Goal: Task Accomplishment & Management: Manage account settings

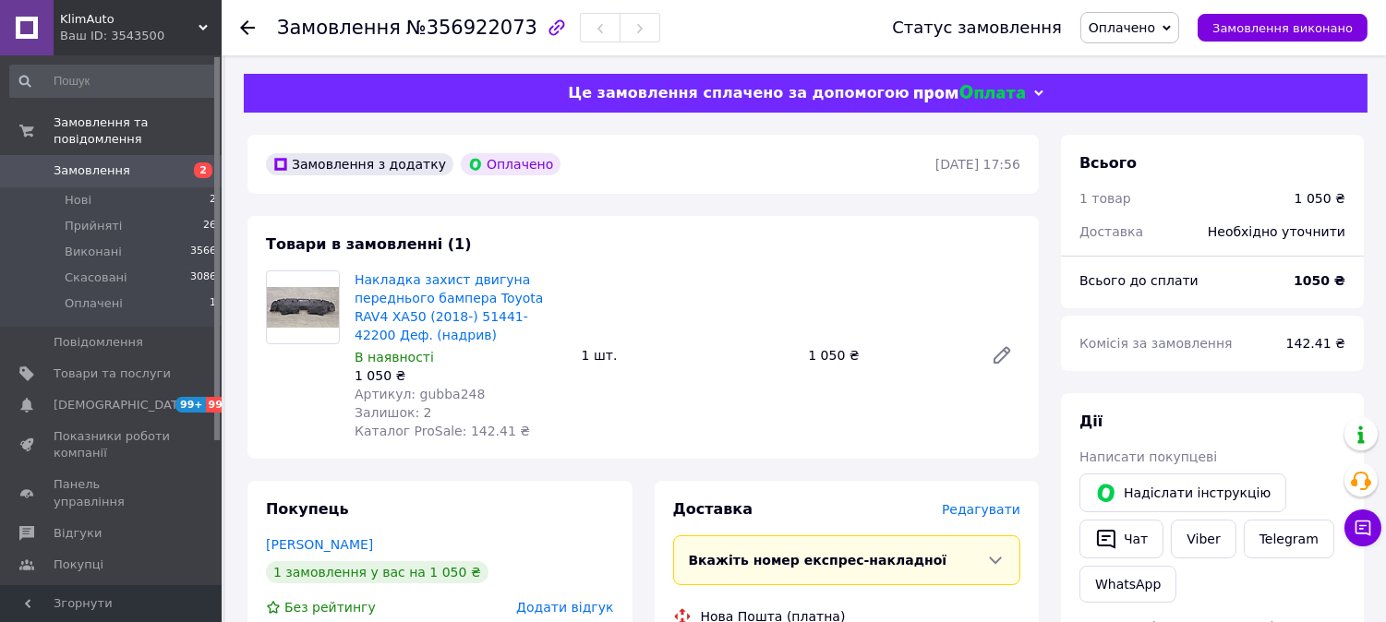
click at [437, 380] on div "1 050 ₴" at bounding box center [461, 376] width 212 height 18
click at [436, 391] on span "Артикул: gubba248" at bounding box center [420, 394] width 130 height 15
copy span "gubba248"
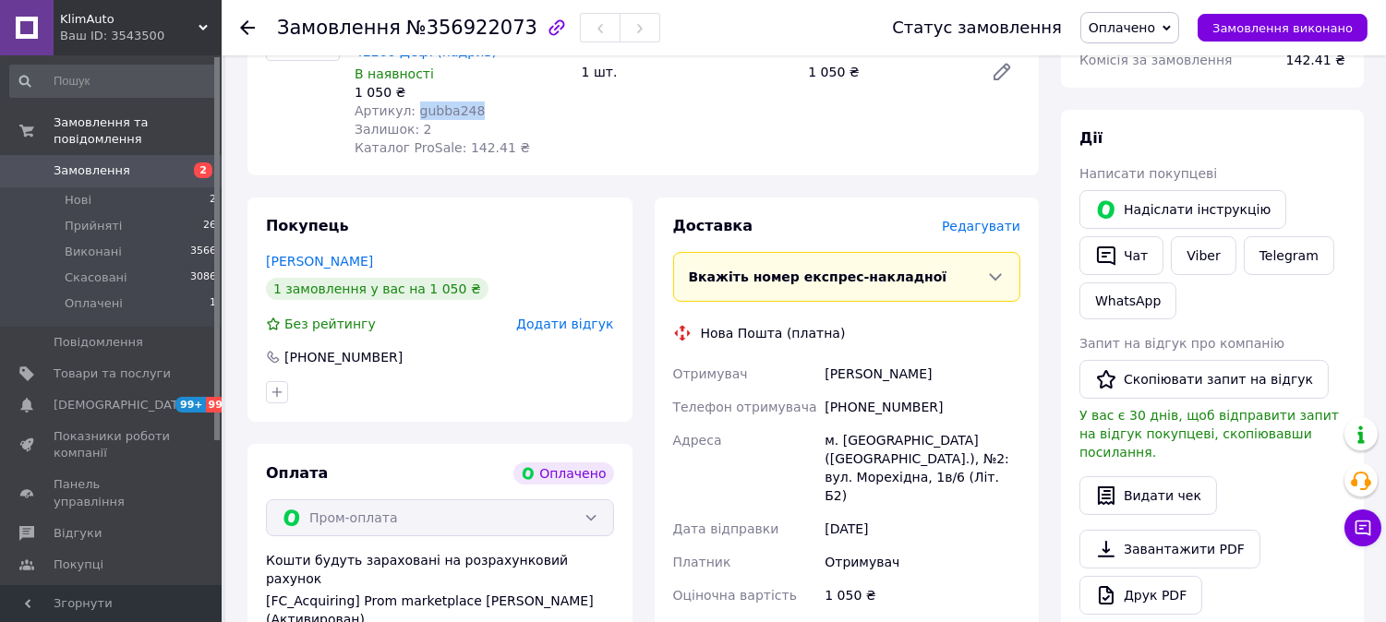
scroll to position [238, 0]
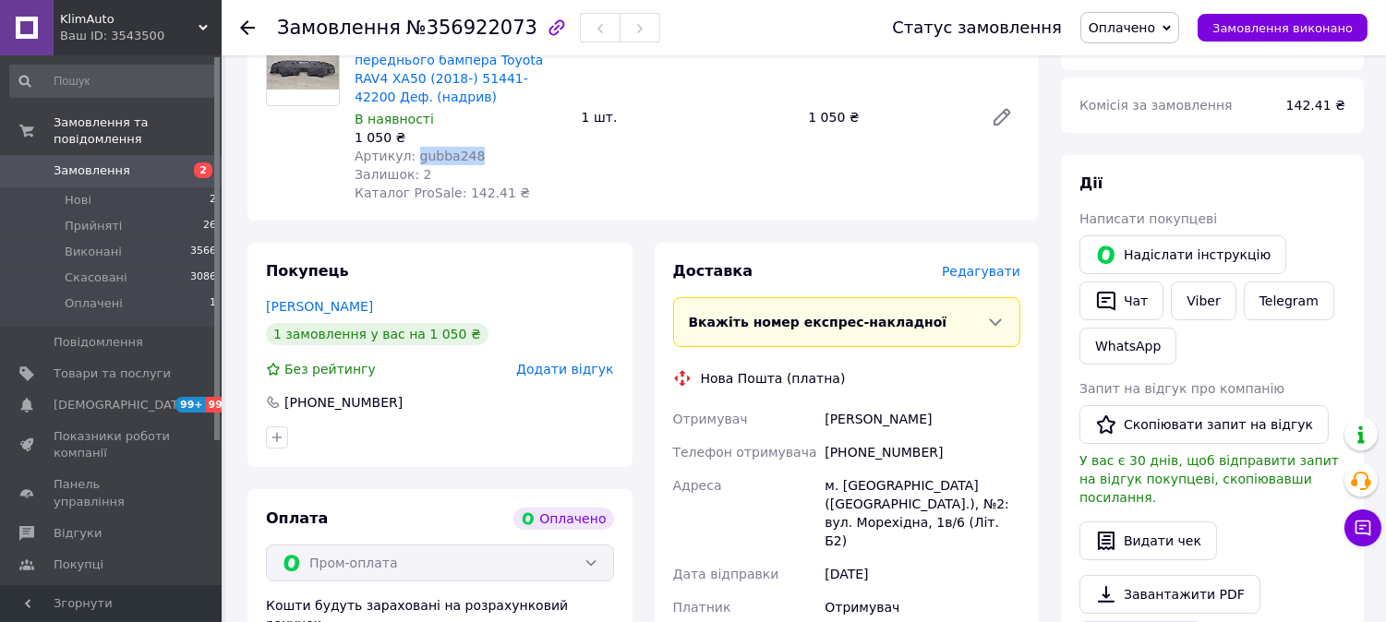
click at [1151, 33] on span "Оплачено" at bounding box center [1122, 27] width 66 height 15
click at [1134, 59] on li "Прийнято" at bounding box center [1129, 65] width 97 height 28
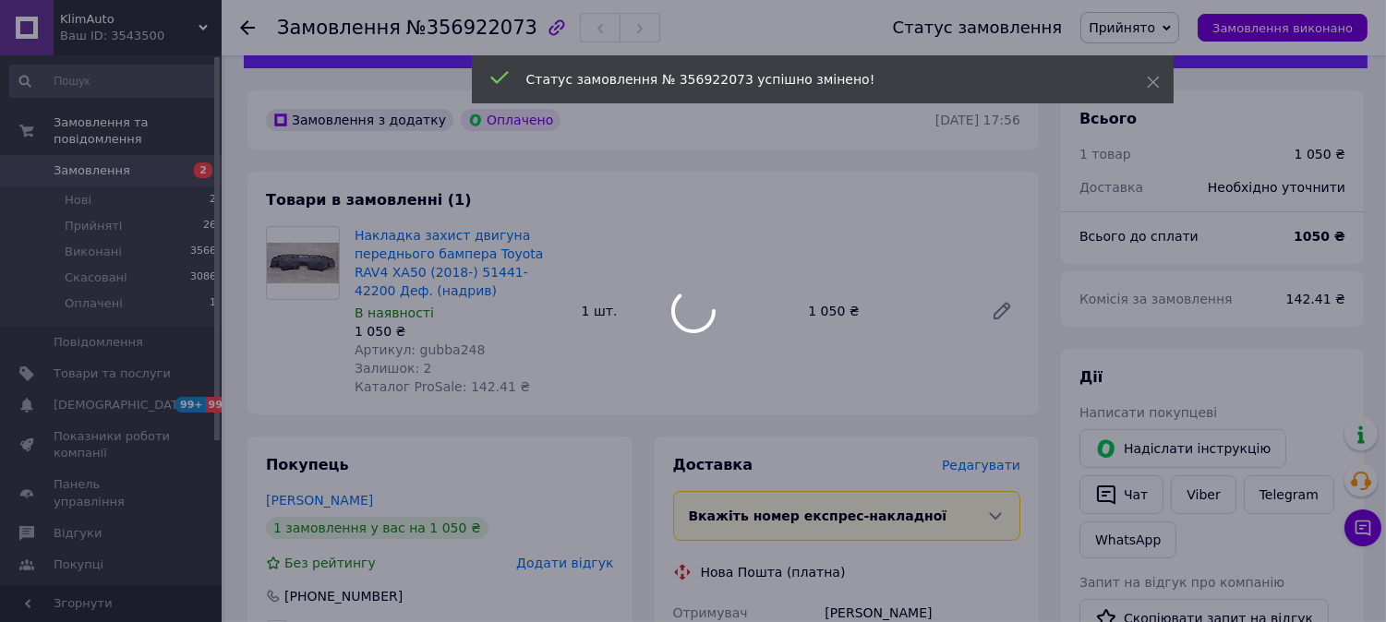
scroll to position [0, 0]
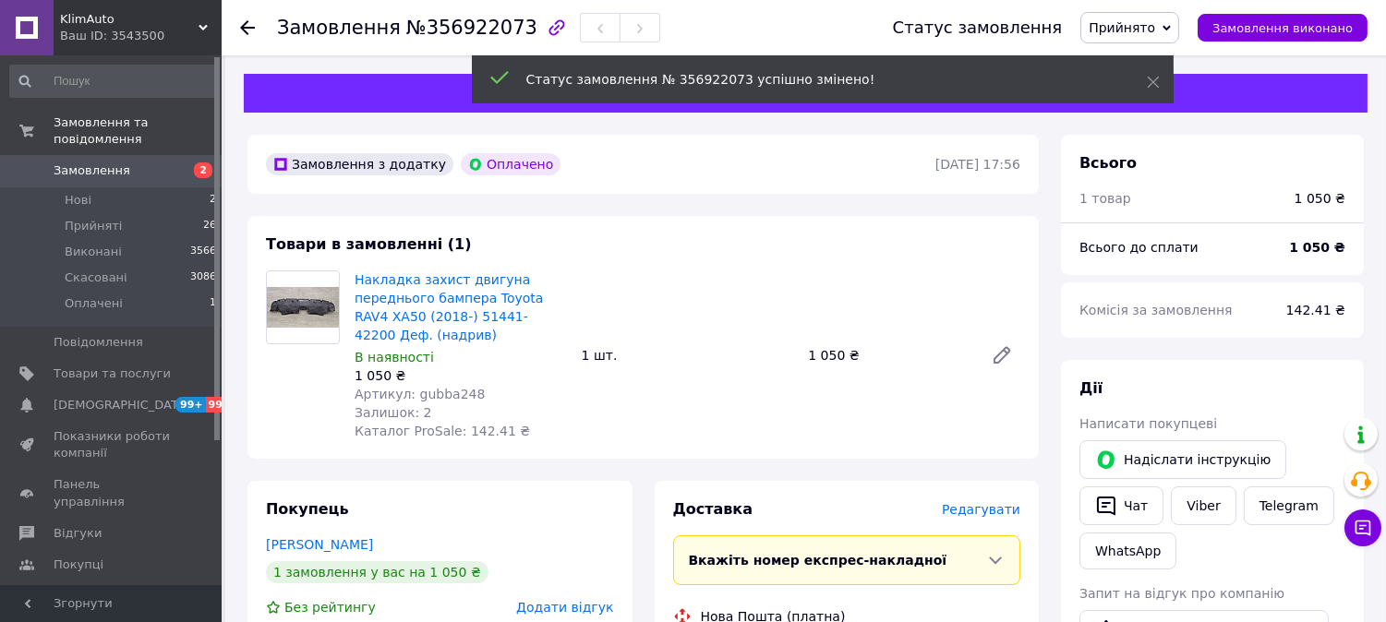
click at [450, 392] on span "Артикул: gubba248" at bounding box center [420, 394] width 130 height 15
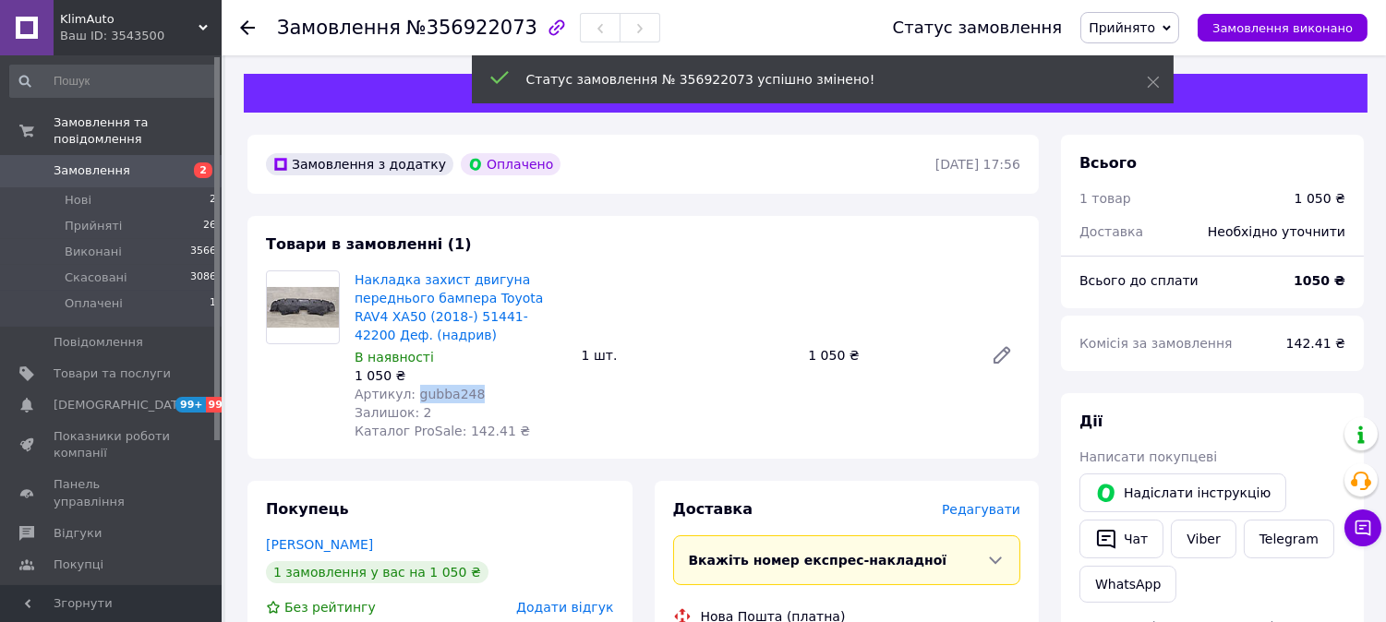
click at [450, 392] on span "Артикул: gubba248" at bounding box center [420, 394] width 130 height 15
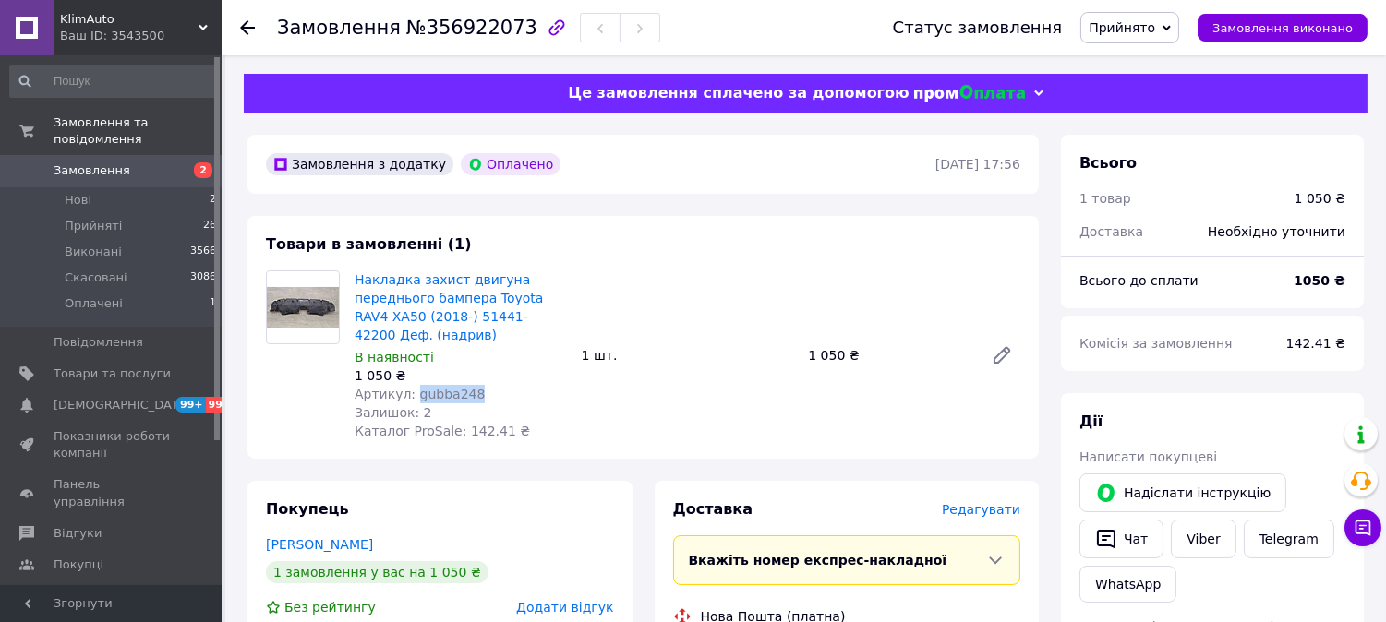
copy span "gubba248"
click at [422, 344] on span "Накладка захист двигуна переднього бампера Toyota RAV4 XA50 (2018-) 51441-42200…" at bounding box center [461, 308] width 212 height 74
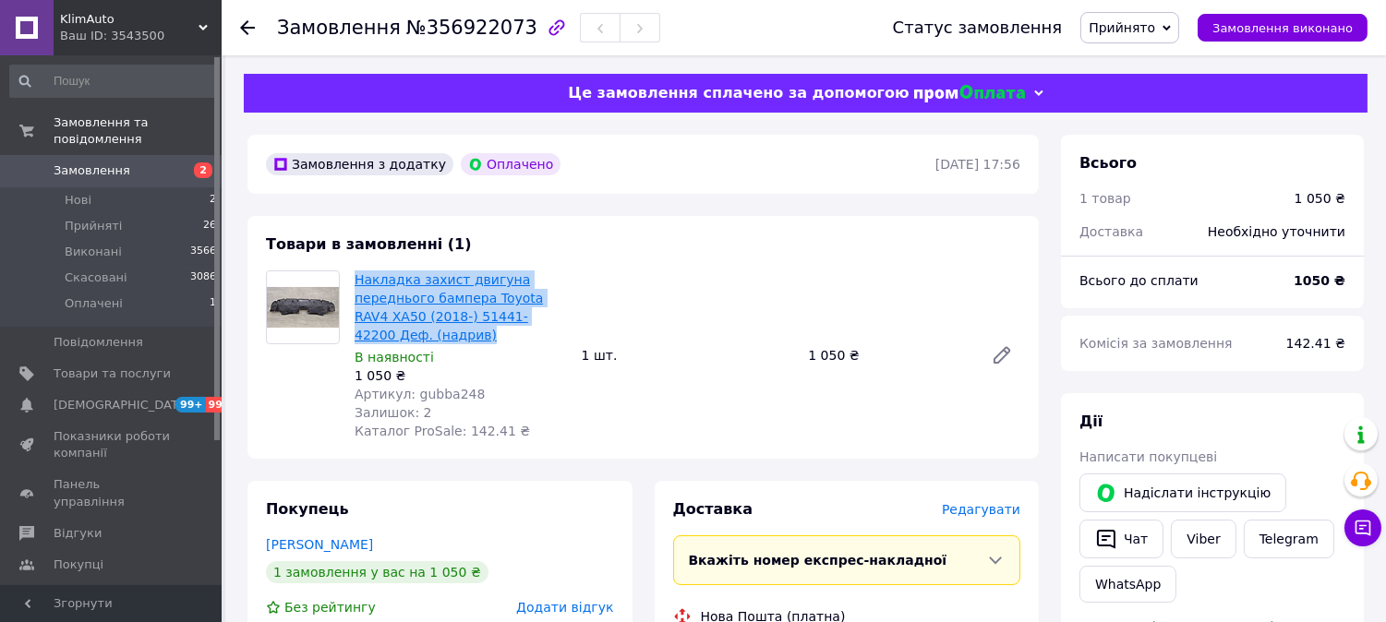
drag, startPoint x: 420, startPoint y: 335, endPoint x: 373, endPoint y: 281, distance: 72.0
click at [360, 278] on span "Накладка захист двигуна переднього бампера Toyota RAV4 XA50 (2018-) 51441-42200…" at bounding box center [461, 308] width 212 height 74
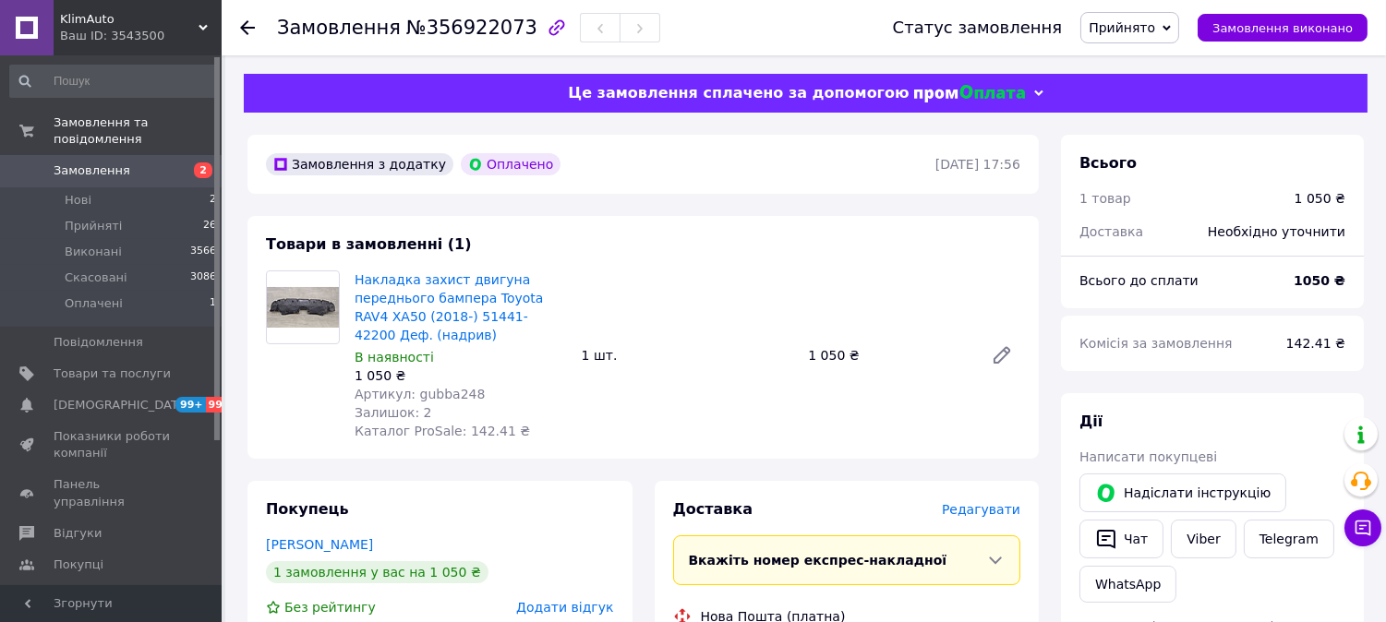
drag, startPoint x: 406, startPoint y: 293, endPoint x: 353, endPoint y: 254, distance: 66.1
click at [353, 253] on span "Товари в замовленні (1)" at bounding box center [369, 244] width 206 height 18
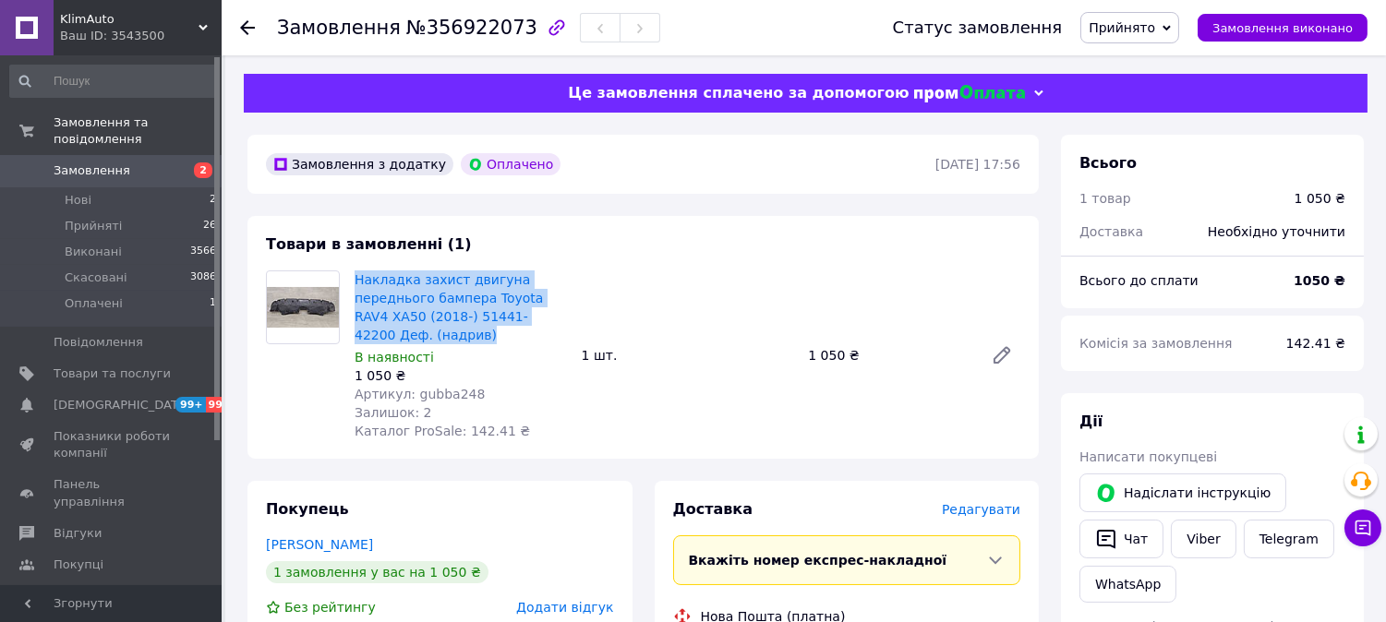
drag, startPoint x: 416, startPoint y: 336, endPoint x: 349, endPoint y: 283, distance: 85.5
click at [349, 283] on div "Накладка захист двигуна переднього бампера Toyota RAV4 XA50 (2018-) 51441-42200…" at bounding box center [460, 355] width 227 height 177
copy link "Накладка захист двигуна переднього бампера Toyota RAV4 XA50 (2018-) 51441-42200…"
click at [182, 163] on span "2" at bounding box center [196, 171] width 51 height 17
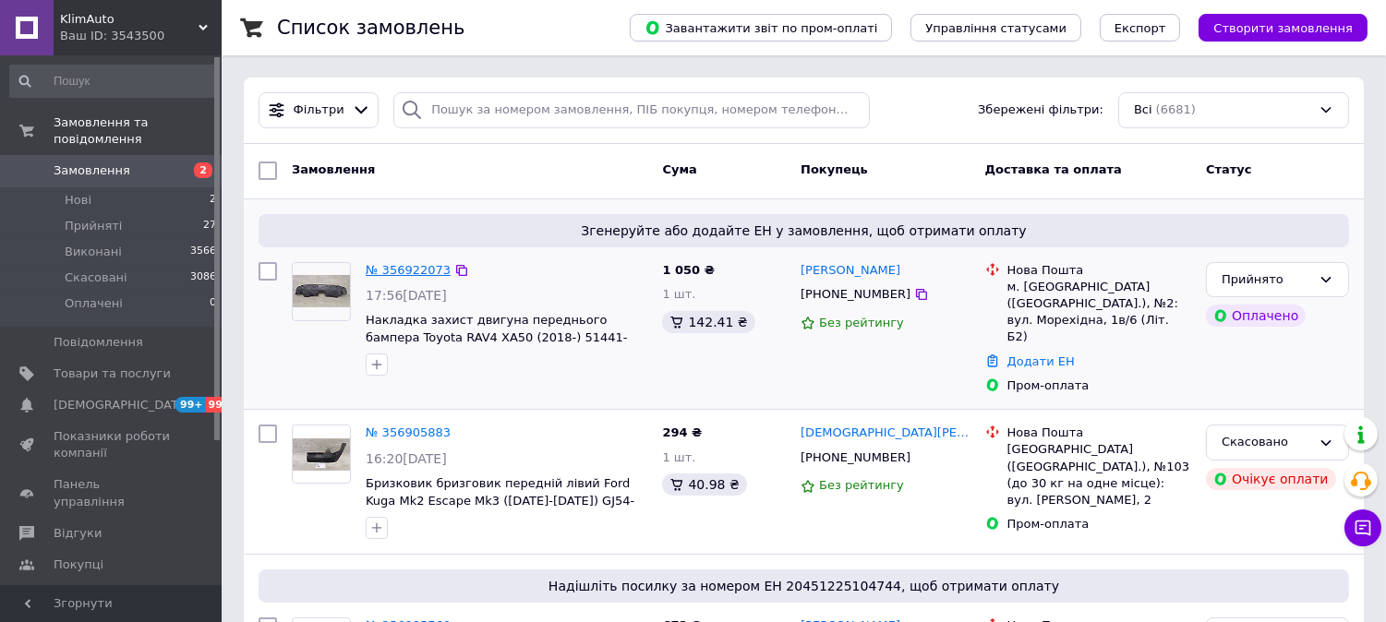
click at [425, 263] on link "№ 356922073" at bounding box center [408, 270] width 85 height 14
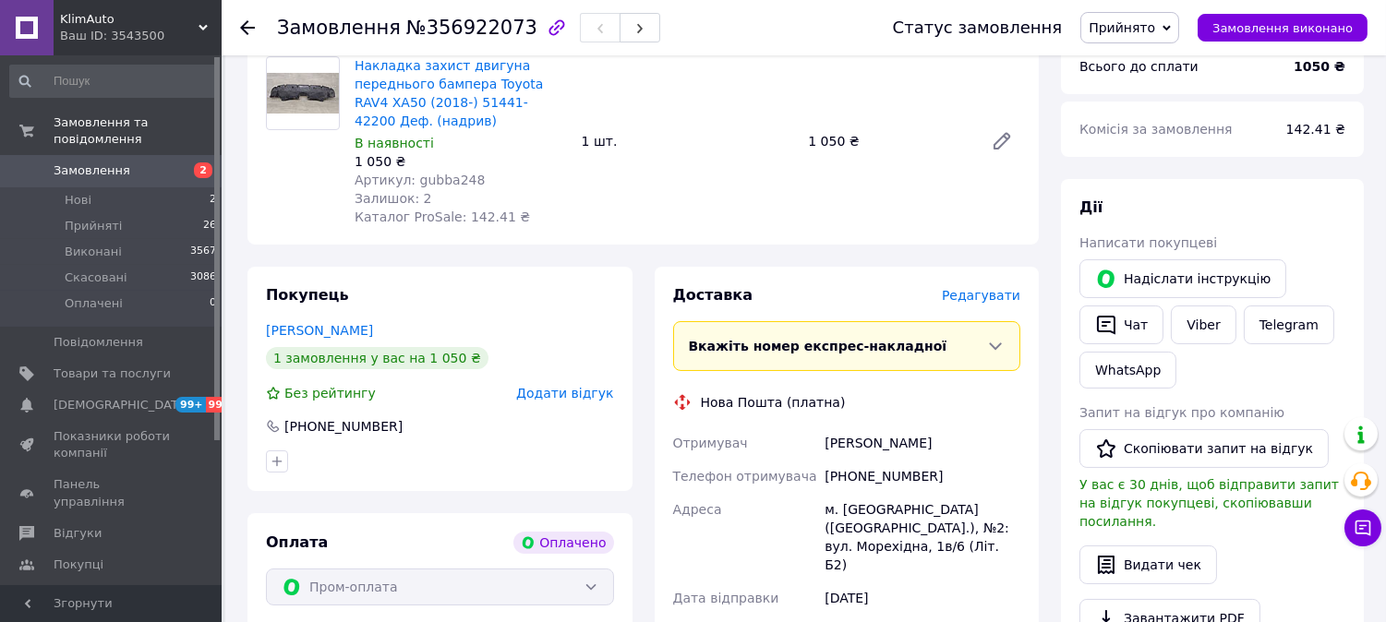
scroll to position [478, 0]
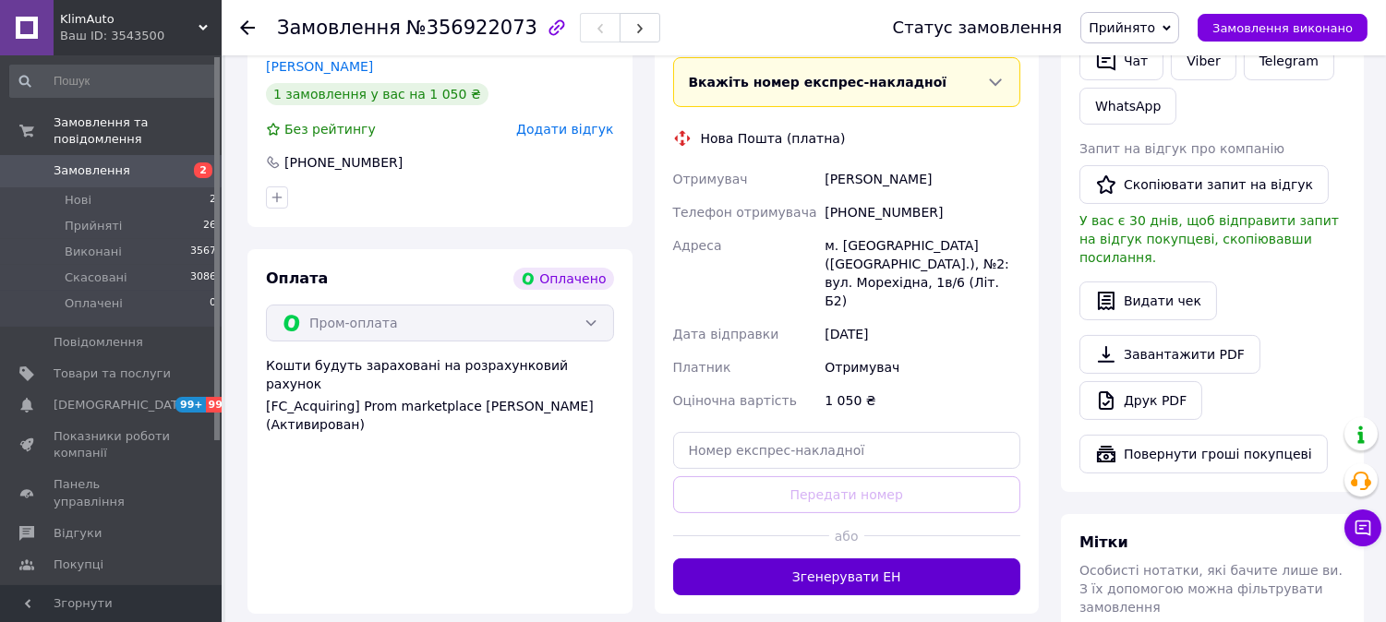
click at [957, 559] on button "Згенерувати ЕН" at bounding box center [847, 577] width 348 height 37
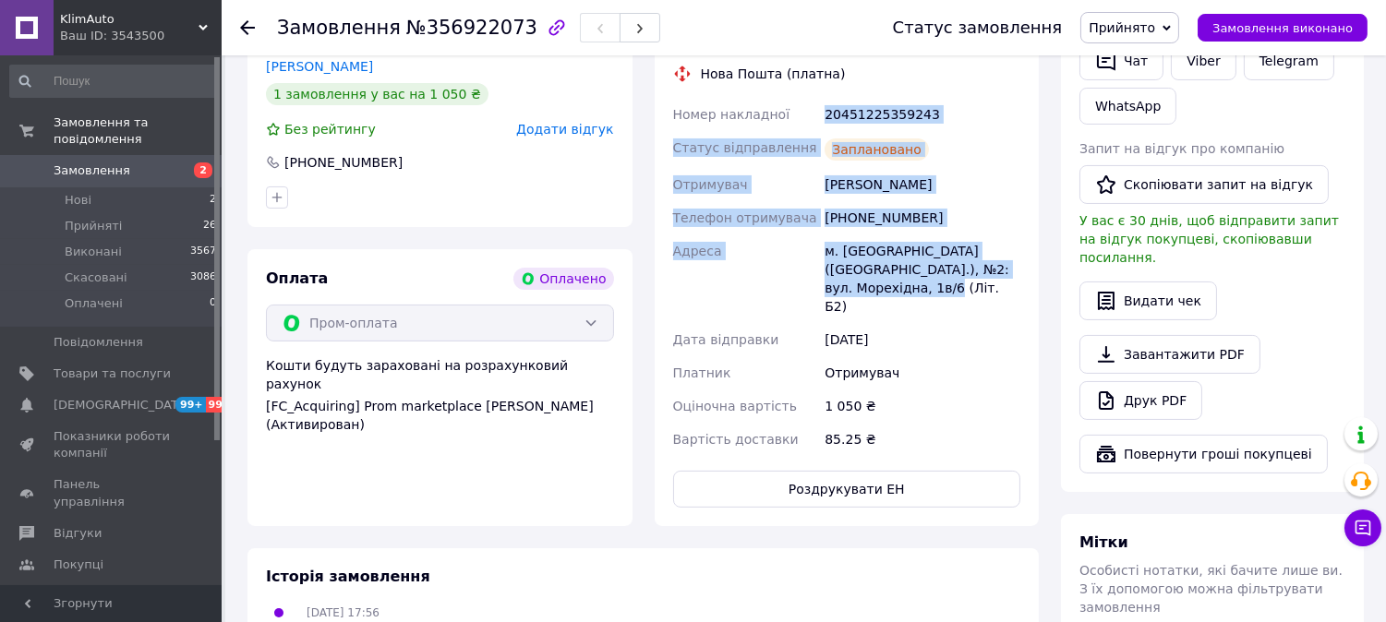
drag, startPoint x: 885, startPoint y: 293, endPoint x: 825, endPoint y: 121, distance: 181.9
click at [809, 121] on div "Номер накладної 20451225359243 Статус відправлення Заплановано Отримувач Верхов…" at bounding box center [847, 277] width 356 height 358
copy div "Номер накладної 20451225359243 Статус відправлення Заплановано Отримувач Верхов…"
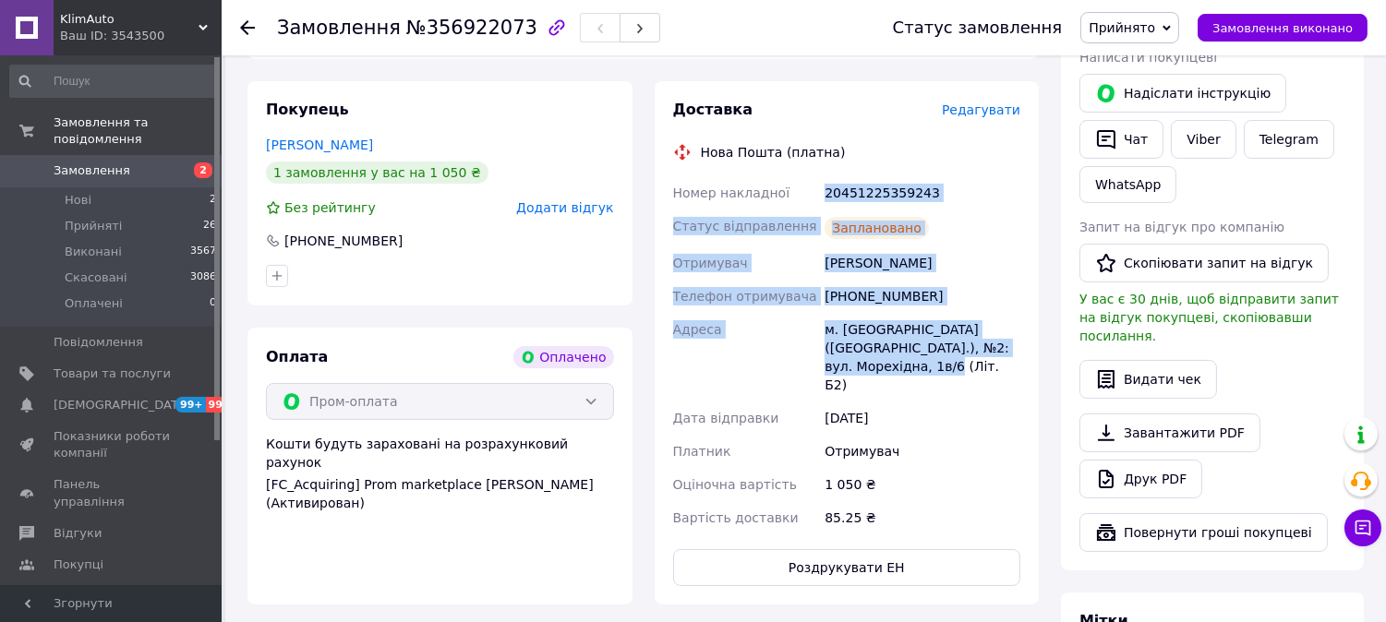
scroll to position [0, 0]
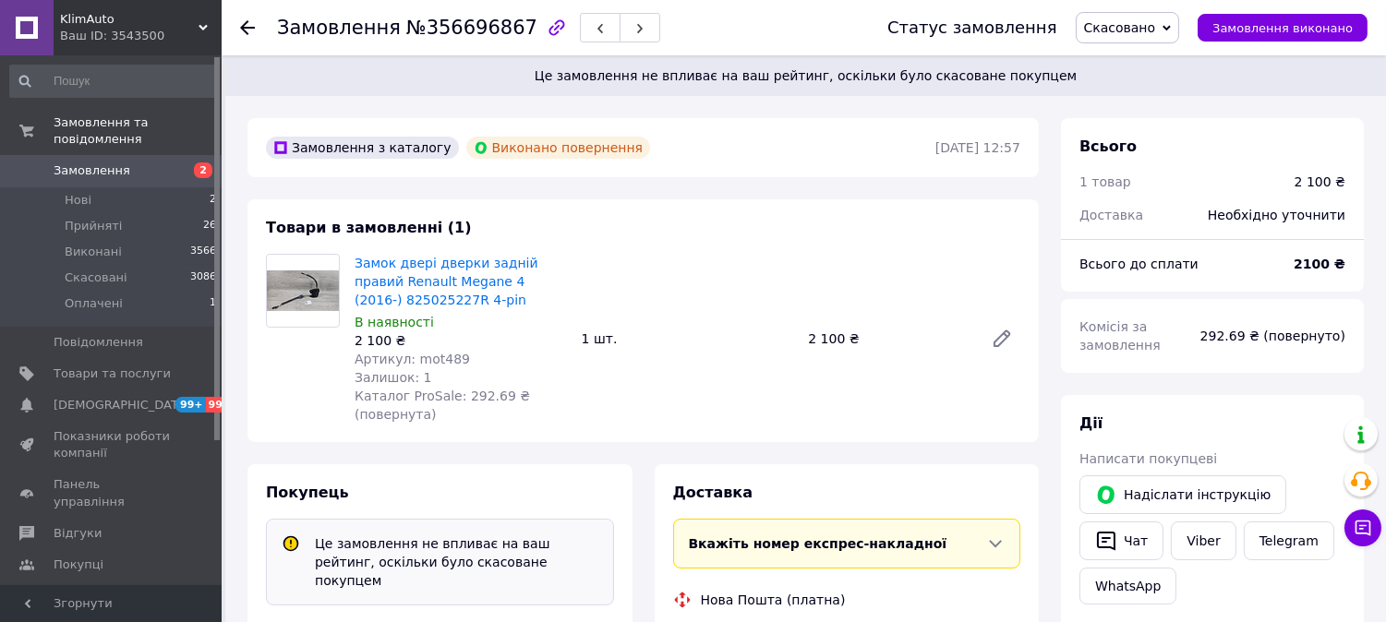
scroll to position [238, 0]
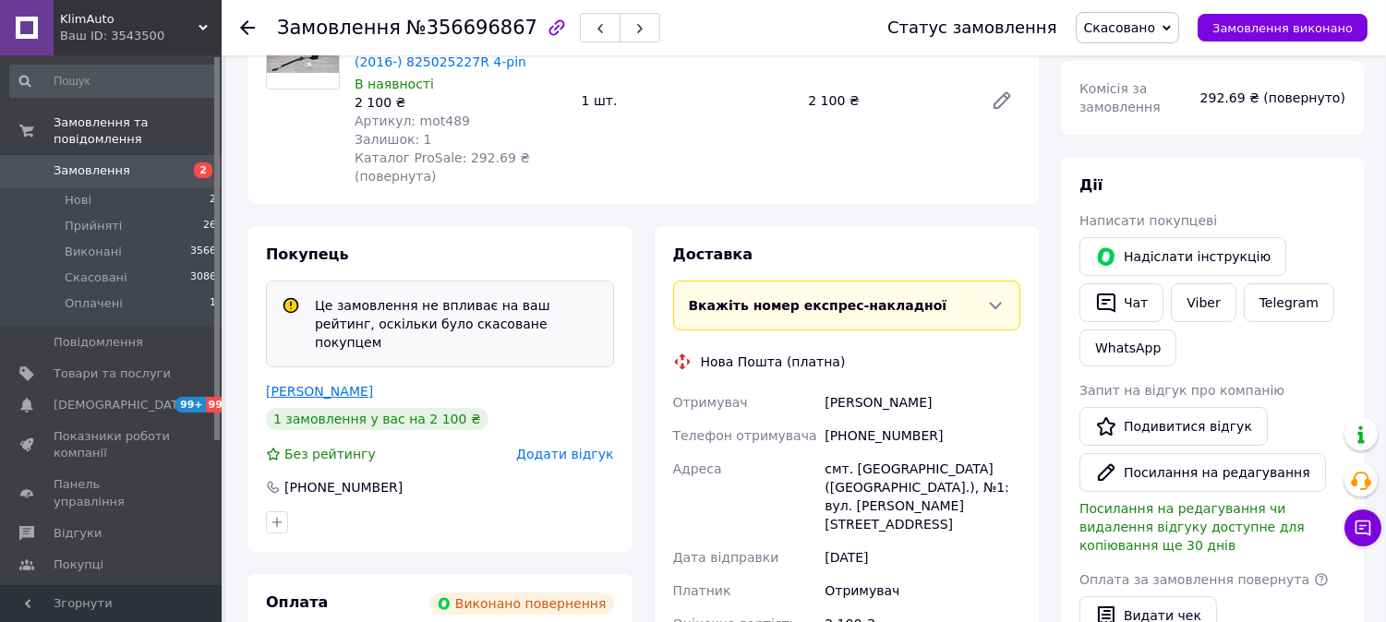
click at [307, 384] on link "[PERSON_NAME]" at bounding box center [319, 391] width 107 height 15
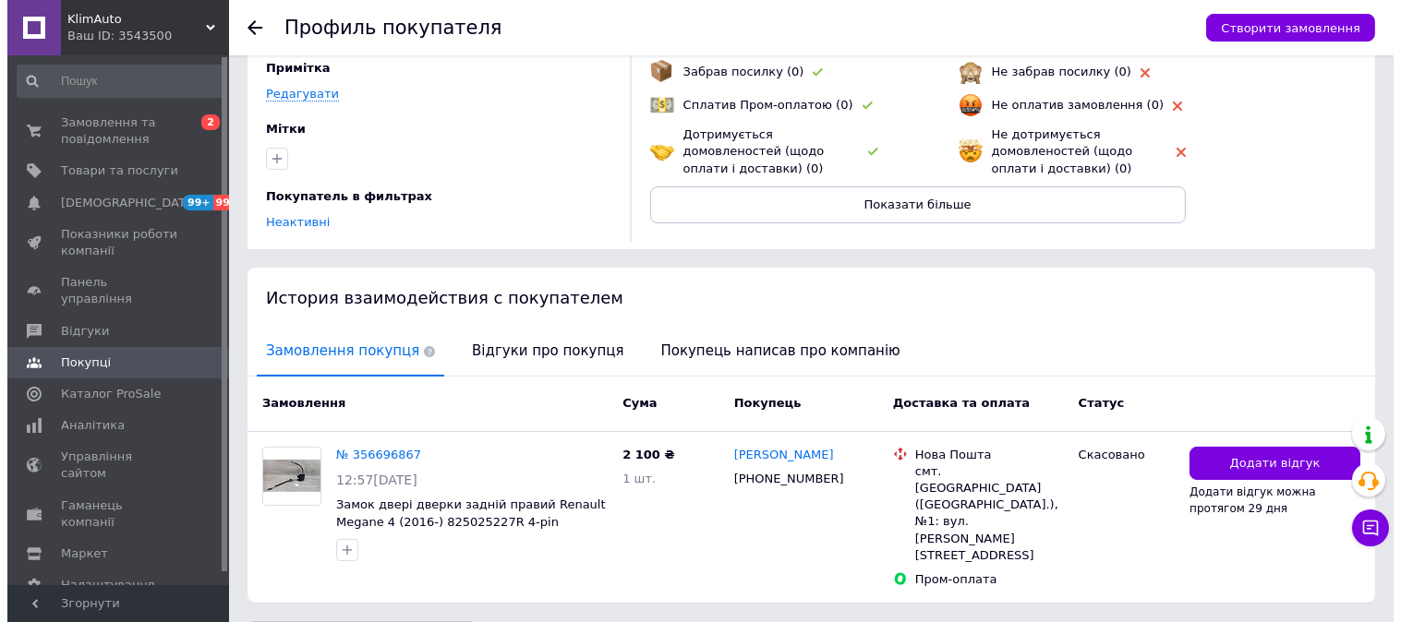
scroll to position [178, 0]
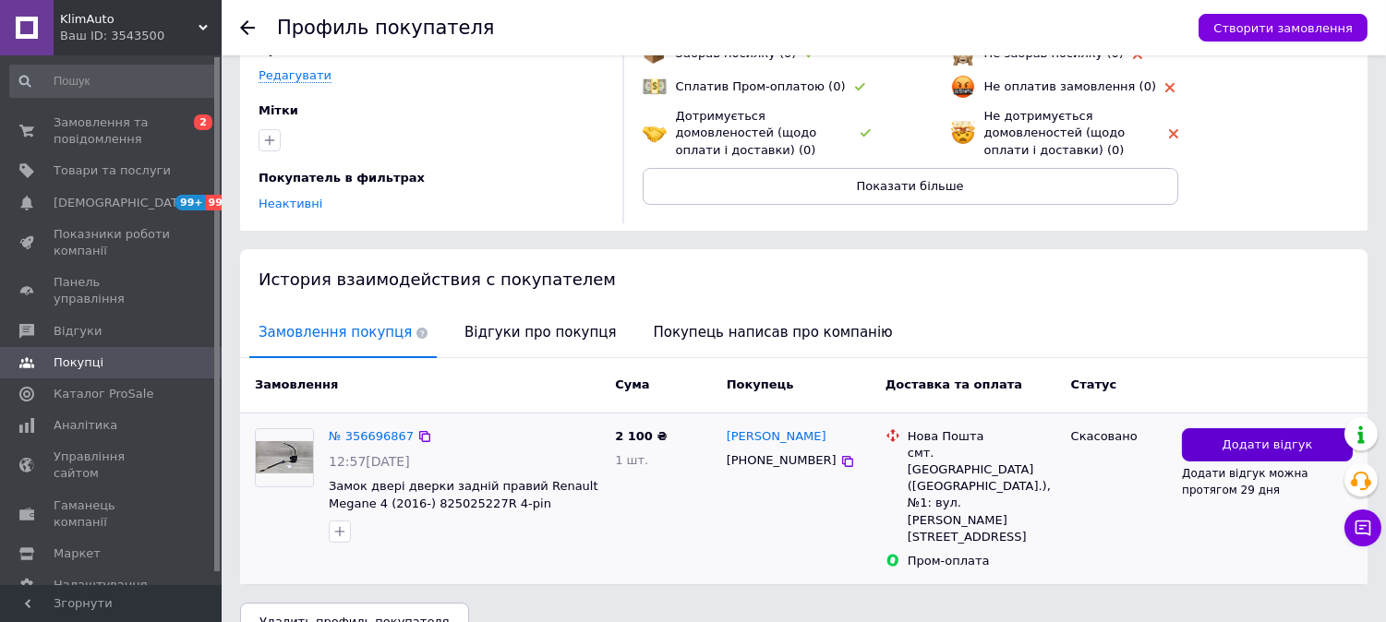
click at [1250, 448] on button "Додати відгук" at bounding box center [1267, 445] width 171 height 34
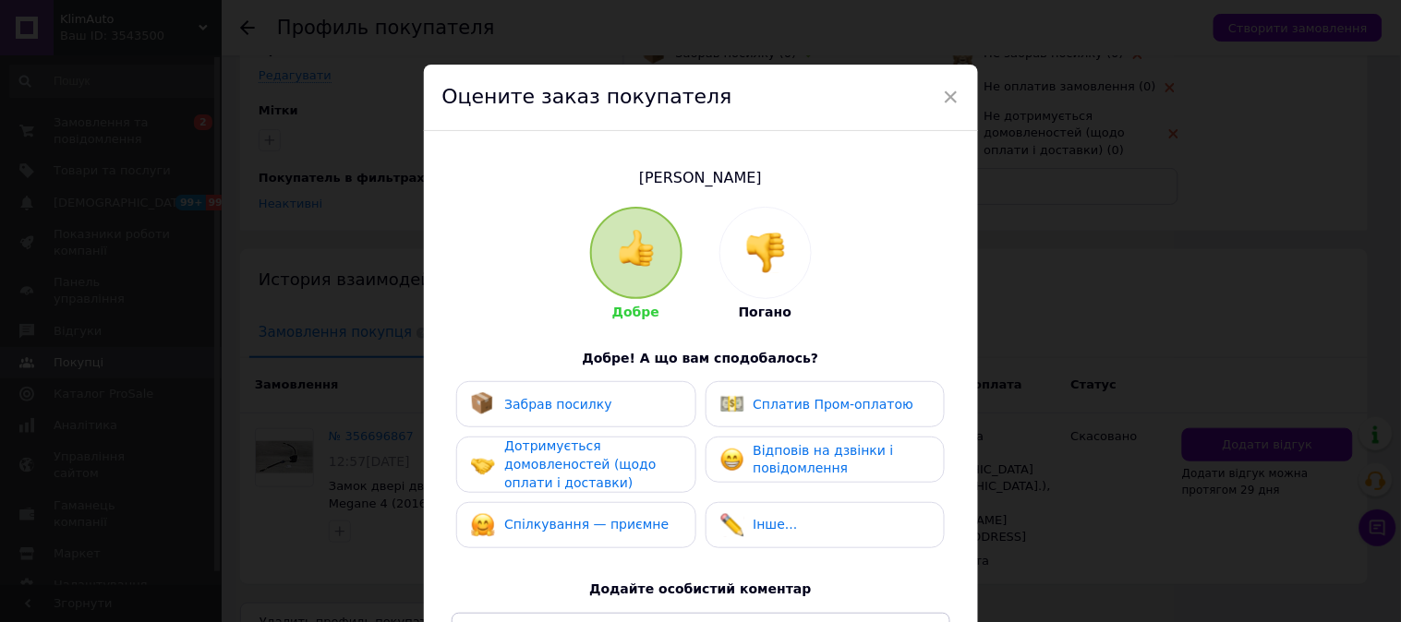
click at [745, 265] on img at bounding box center [765, 253] width 41 height 41
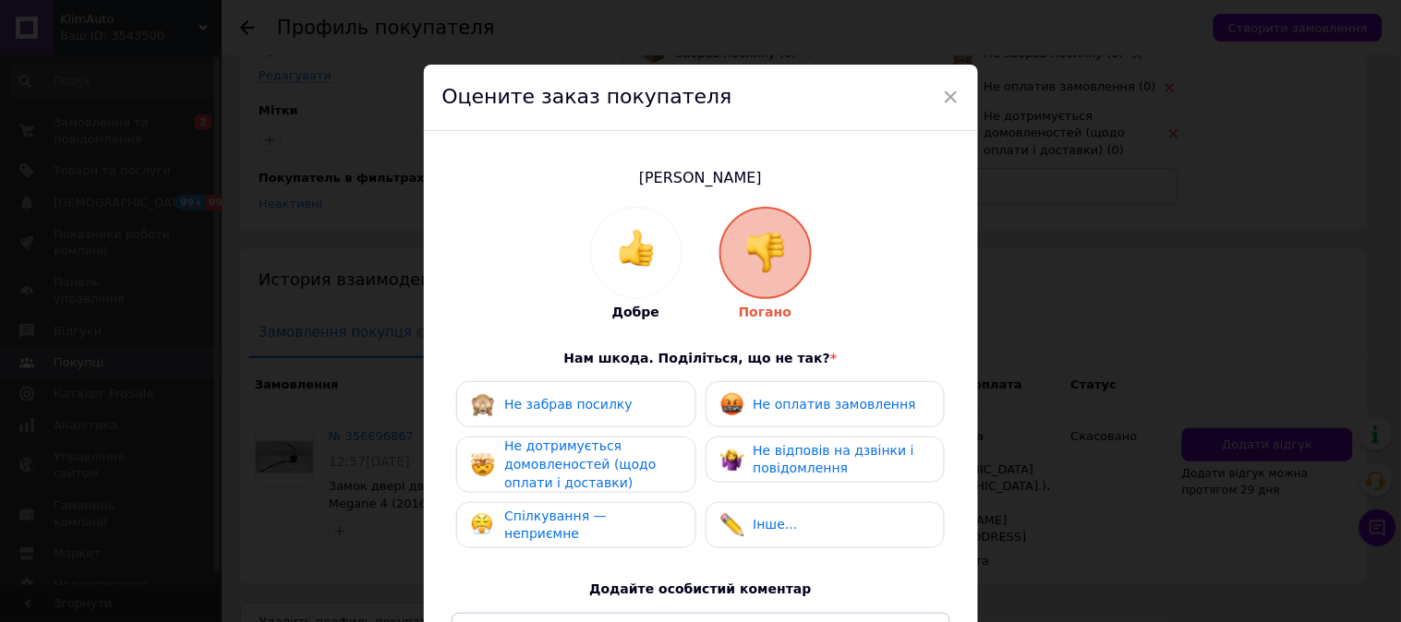
click at [555, 469] on span "Не дотримується домовленостей (щодо оплати і доставки)" at bounding box center [579, 464] width 151 height 51
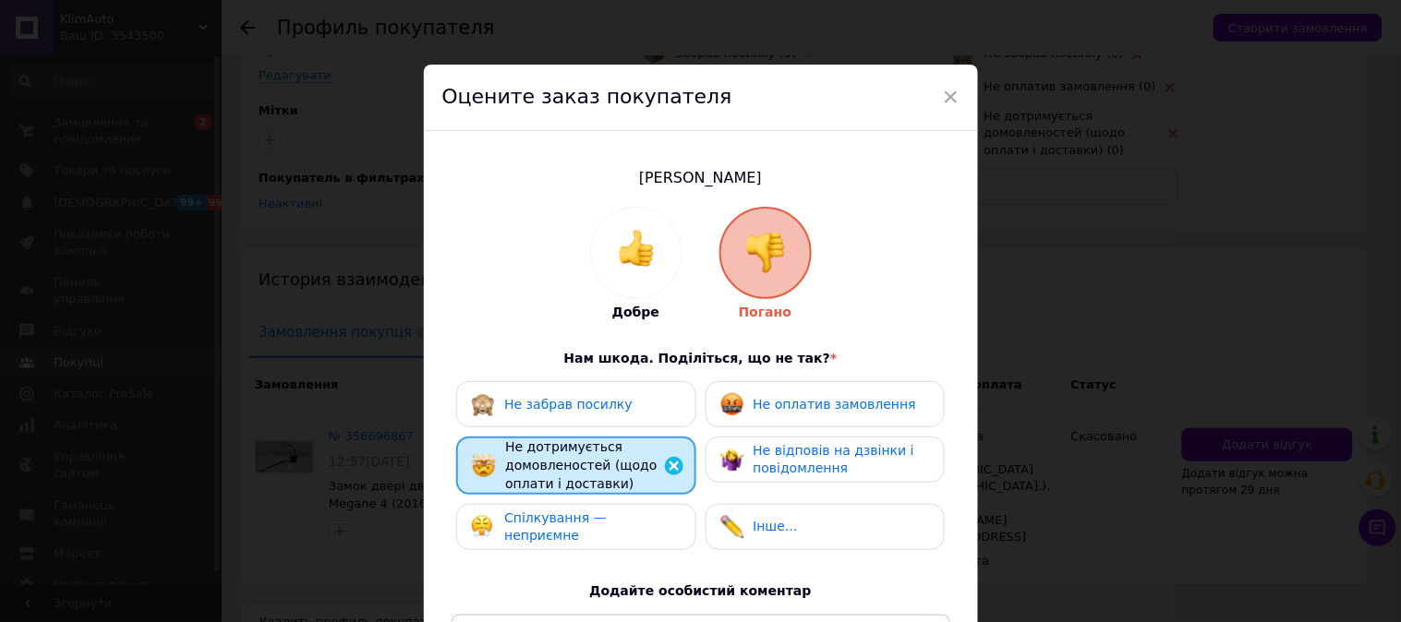
click at [800, 401] on span "Не оплатив замовлення" at bounding box center [835, 404] width 163 height 15
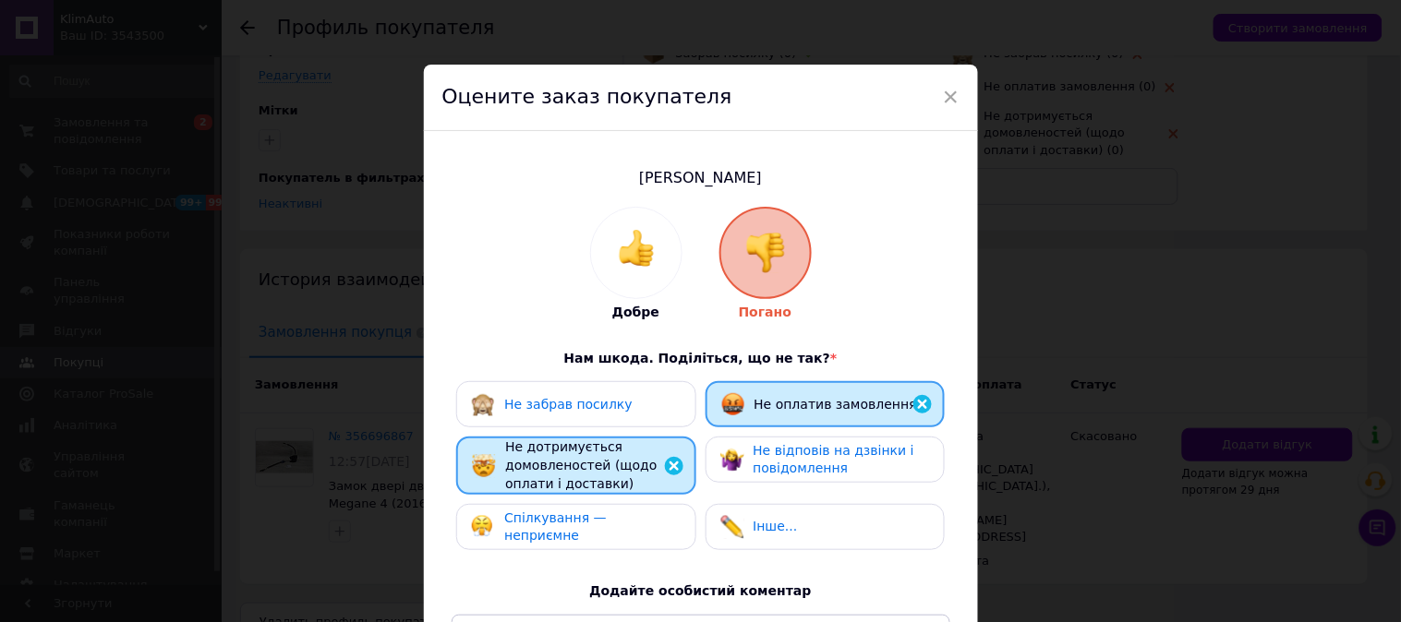
click at [607, 530] on span "Спілкування — неприємне" at bounding box center [555, 527] width 102 height 33
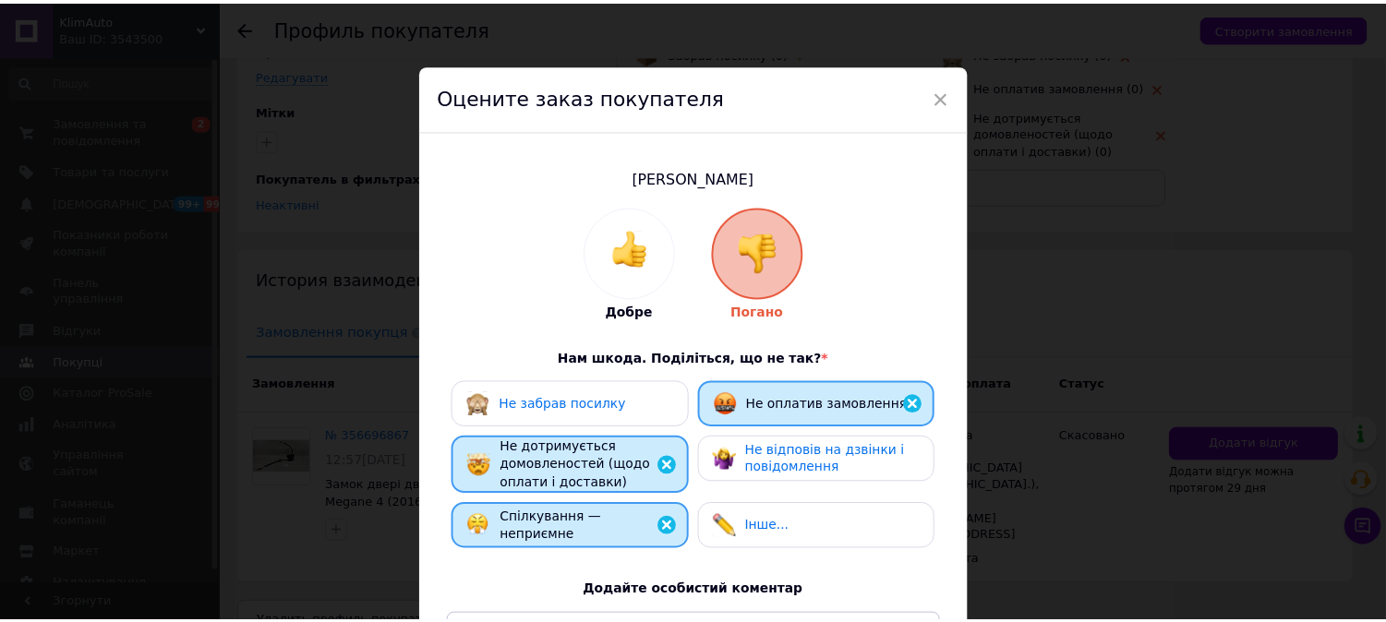
scroll to position [298, 0]
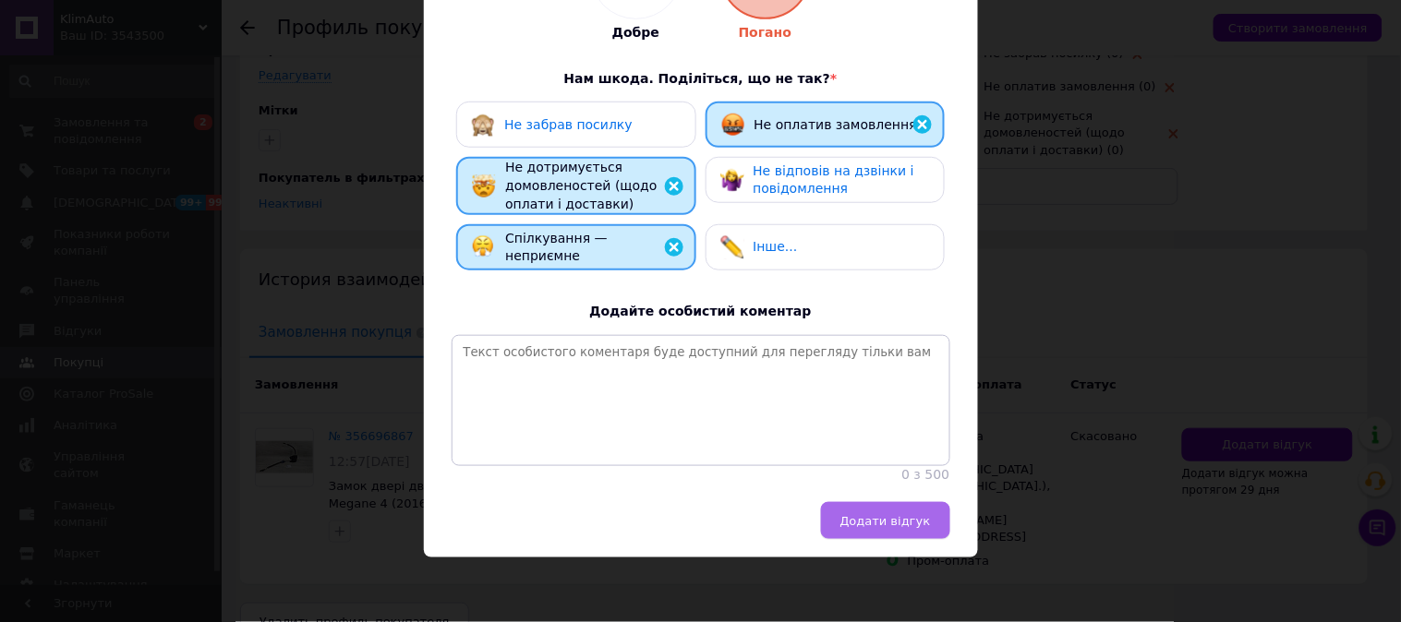
click at [915, 539] on button "Додати відгук" at bounding box center [885, 520] width 129 height 37
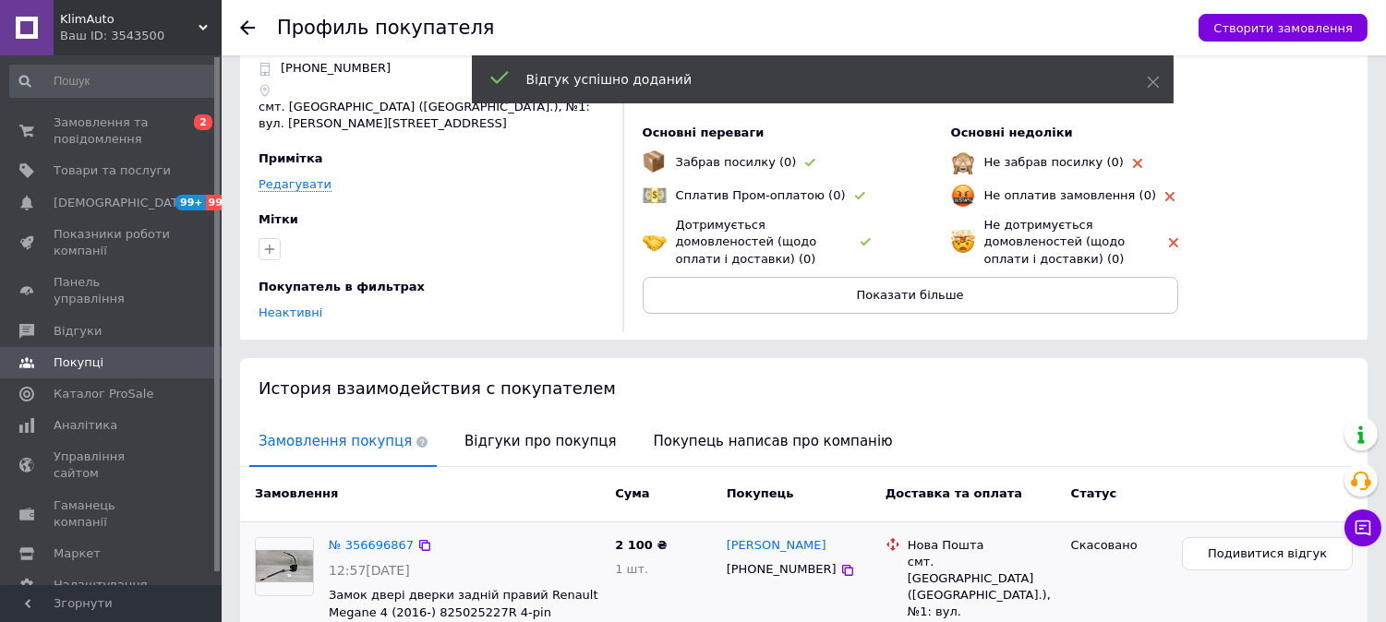
scroll to position [0, 0]
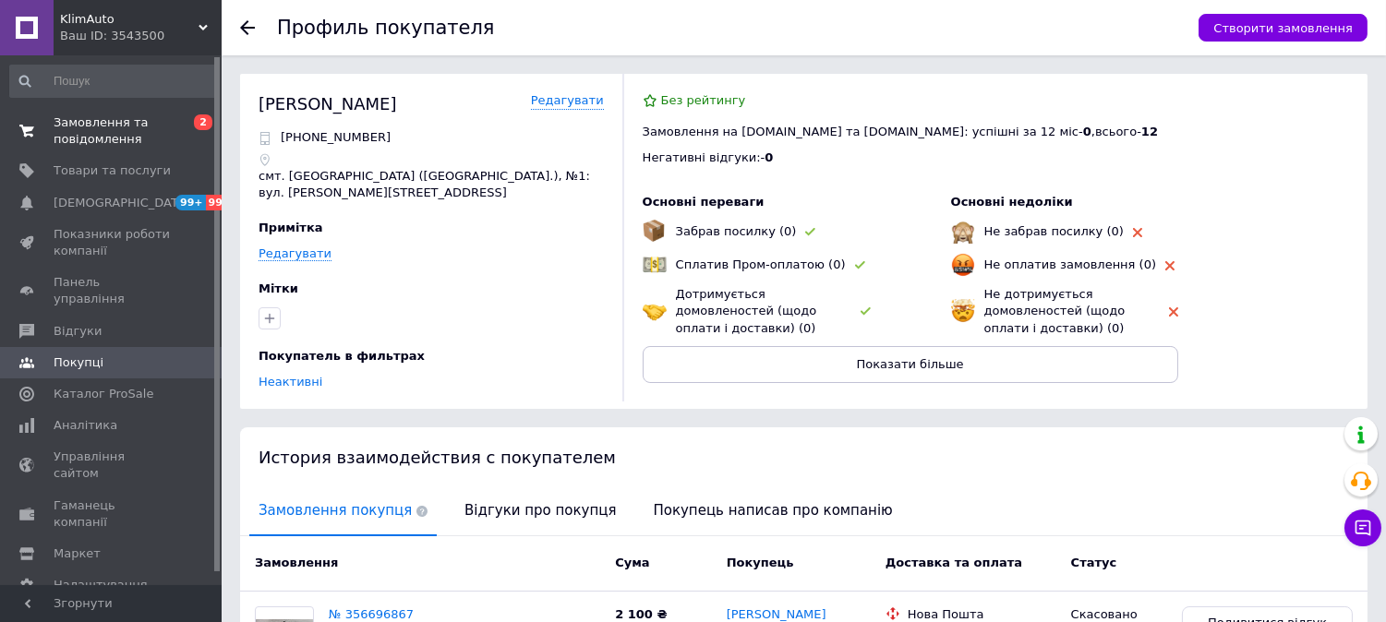
click at [129, 129] on span "Замовлення та повідомлення" at bounding box center [112, 131] width 117 height 33
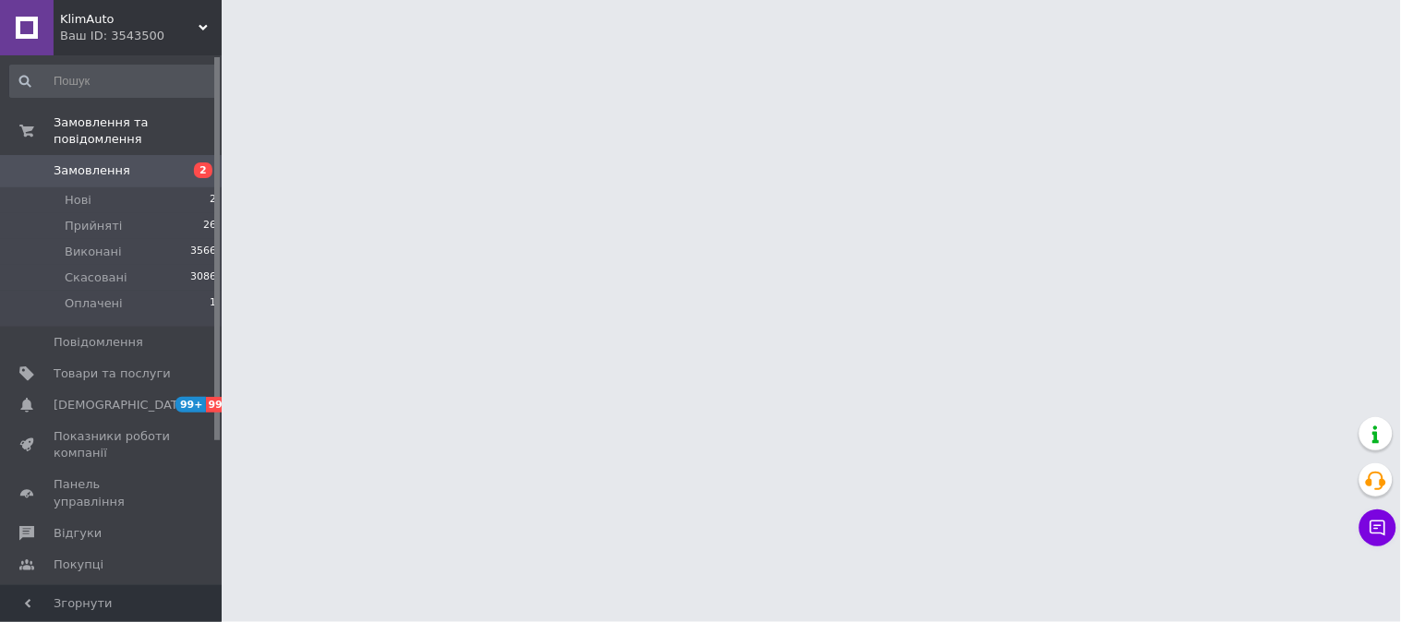
click at [161, 163] on link "Замовлення 2" at bounding box center [113, 170] width 227 height 31
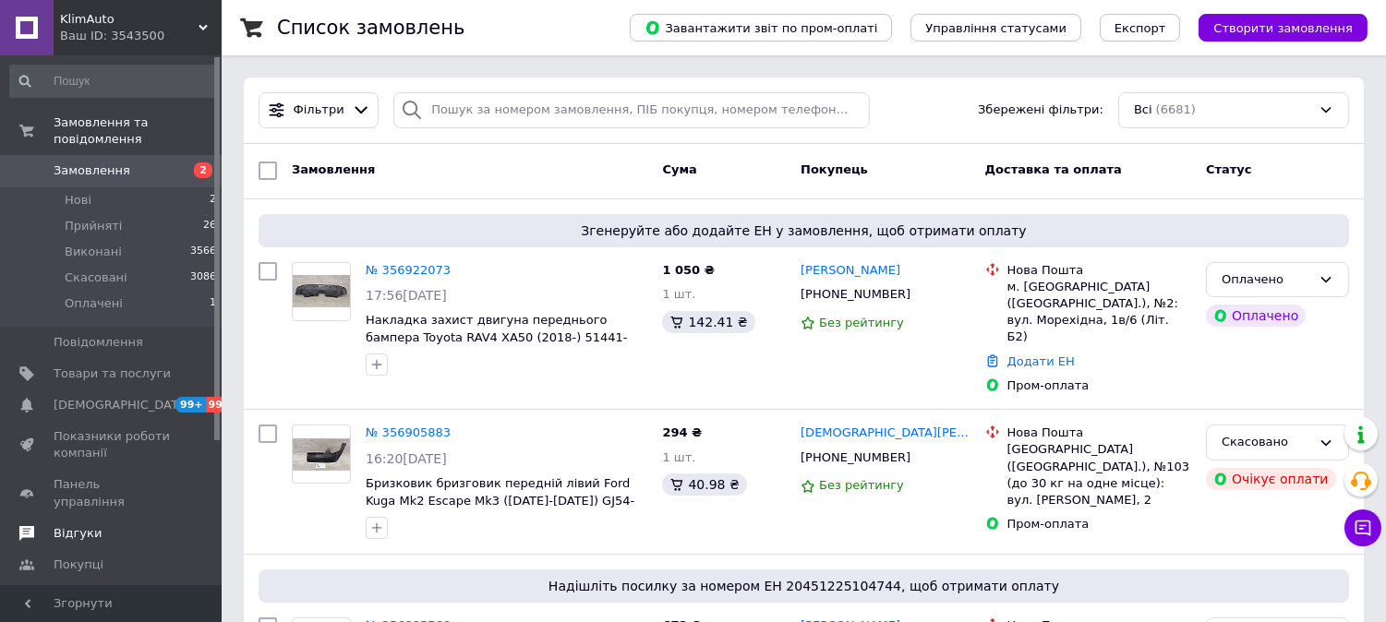
click at [95, 525] on span "Відгуки" at bounding box center [112, 533] width 117 height 17
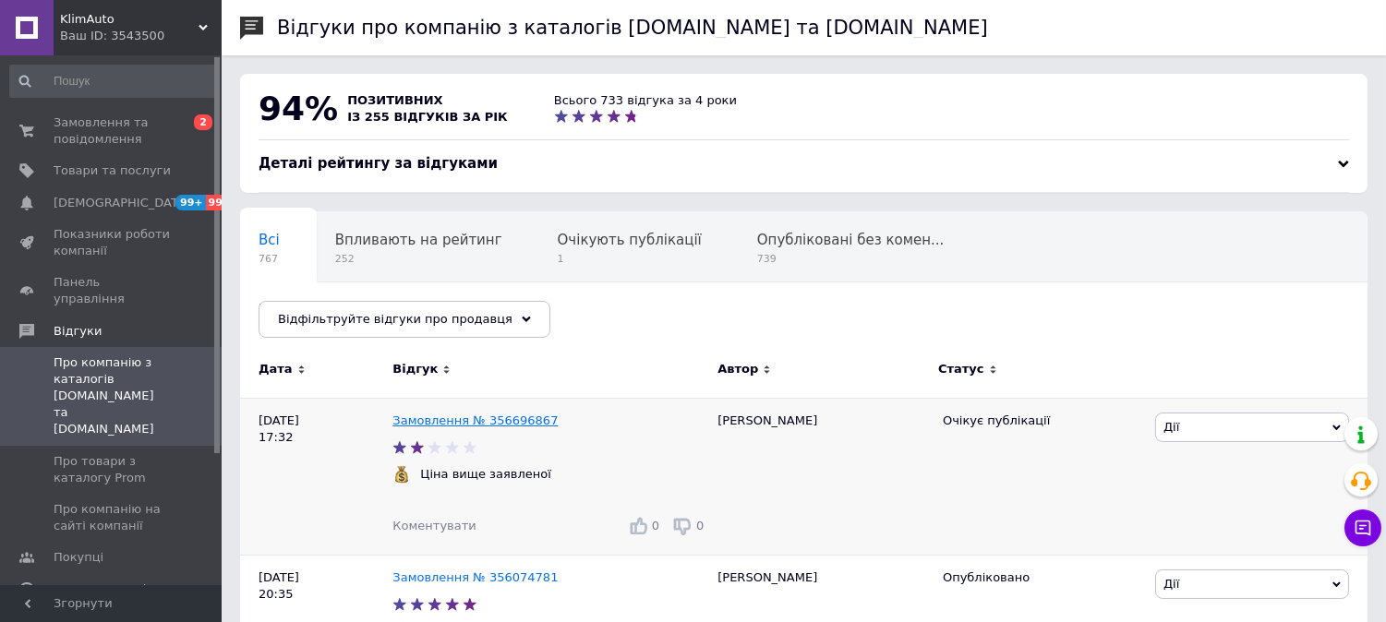
click at [462, 418] on link "Замовлення № 356696867" at bounding box center [474, 421] width 165 height 14
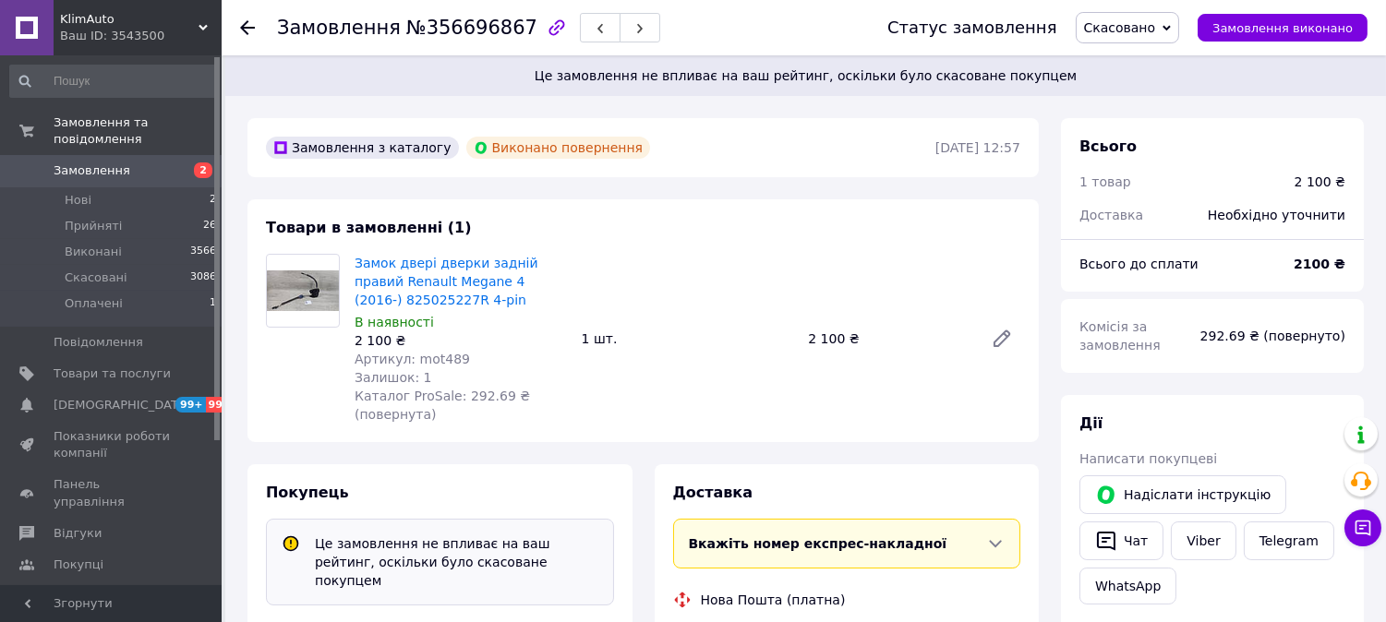
click at [421, 368] on div "Залишок: 1" at bounding box center [461, 377] width 212 height 18
click at [420, 354] on span "Артикул: mot489" at bounding box center [412, 359] width 115 height 15
copy span "mot489"
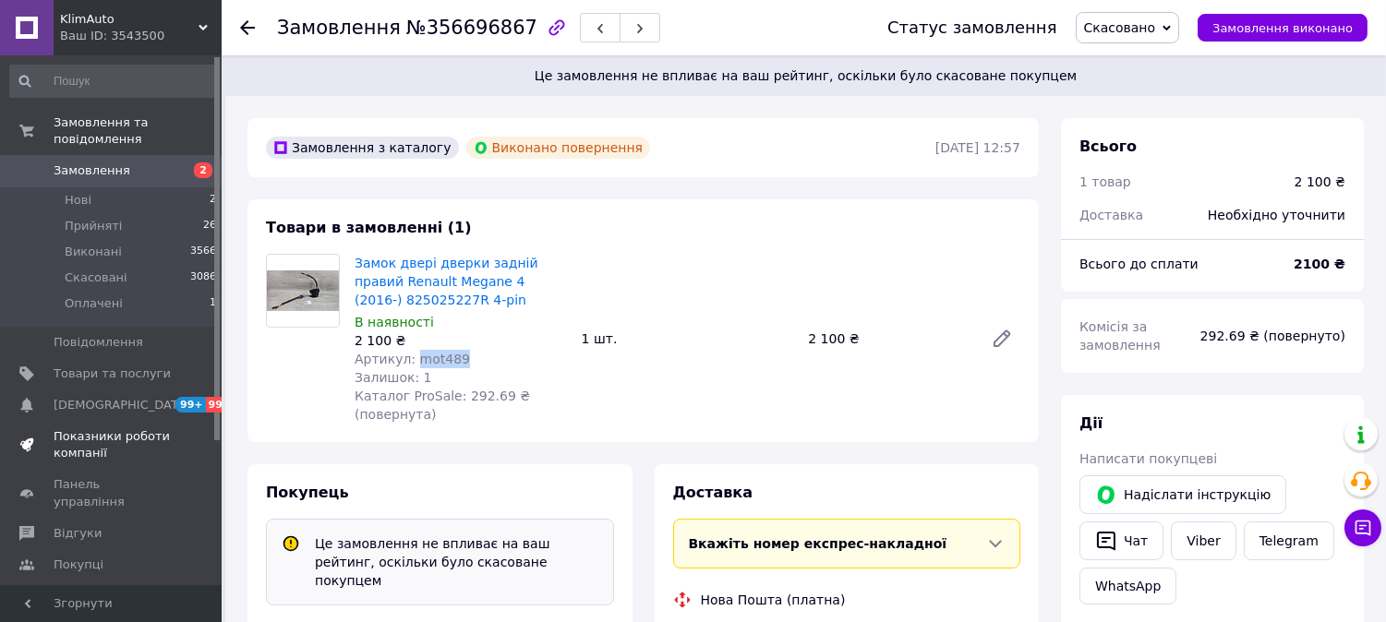
click at [105, 428] on span "Показники роботи компанії" at bounding box center [112, 444] width 117 height 33
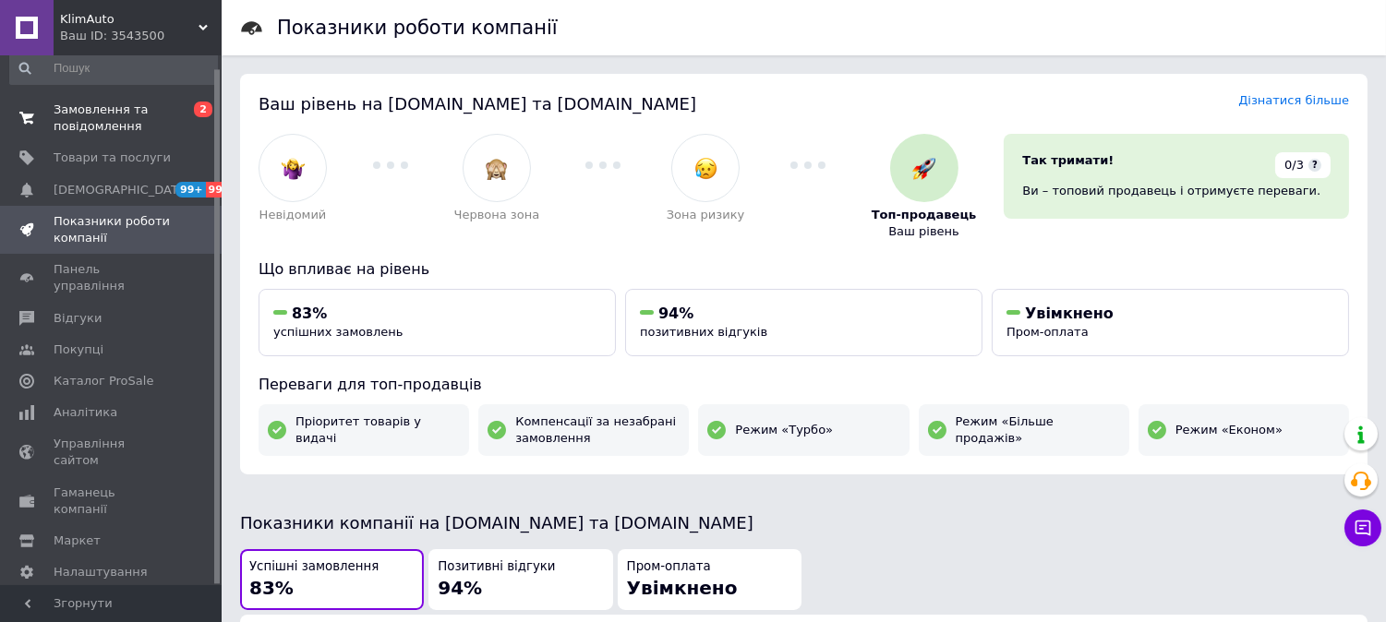
click at [121, 126] on span "Замовлення та повідомлення" at bounding box center [112, 118] width 117 height 33
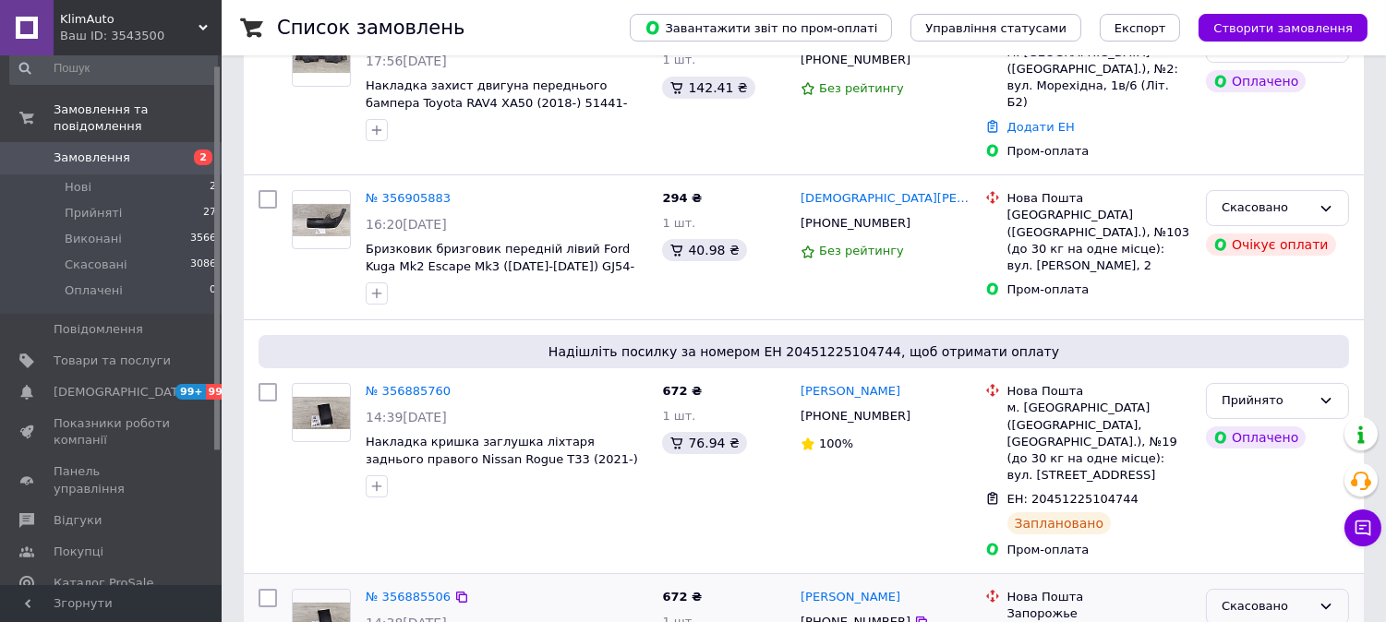
scroll to position [238, 0]
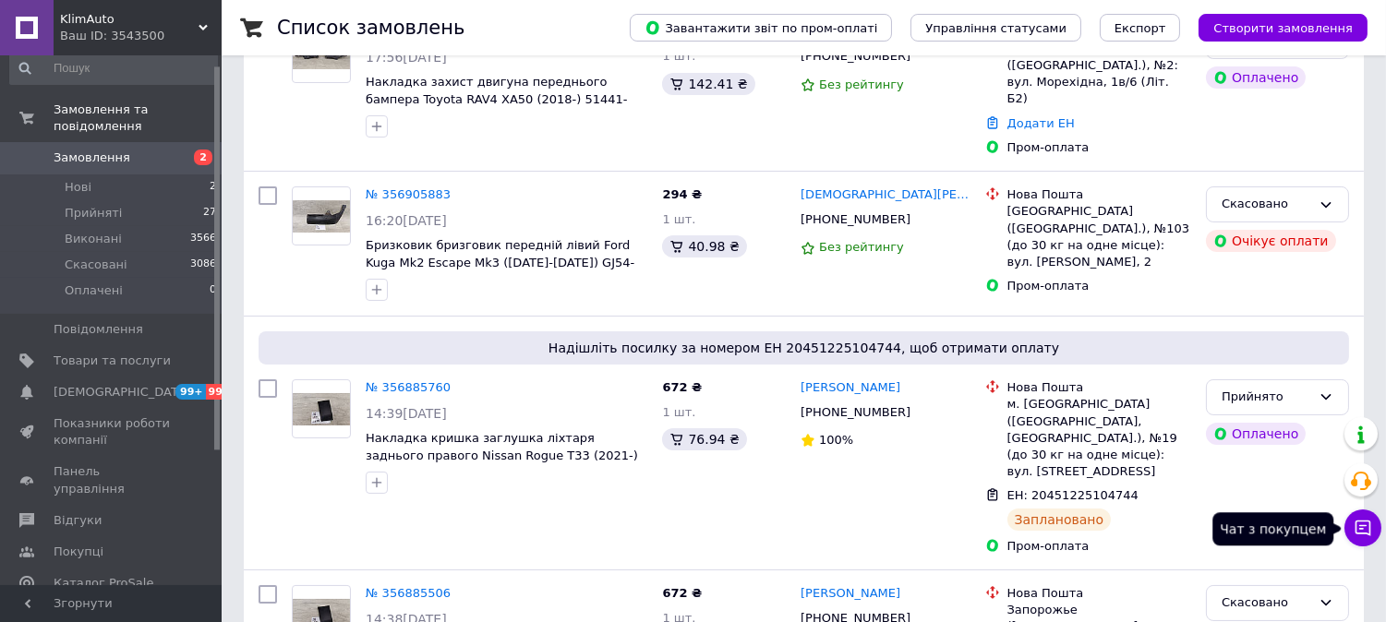
click at [1367, 529] on icon at bounding box center [1363, 528] width 18 height 18
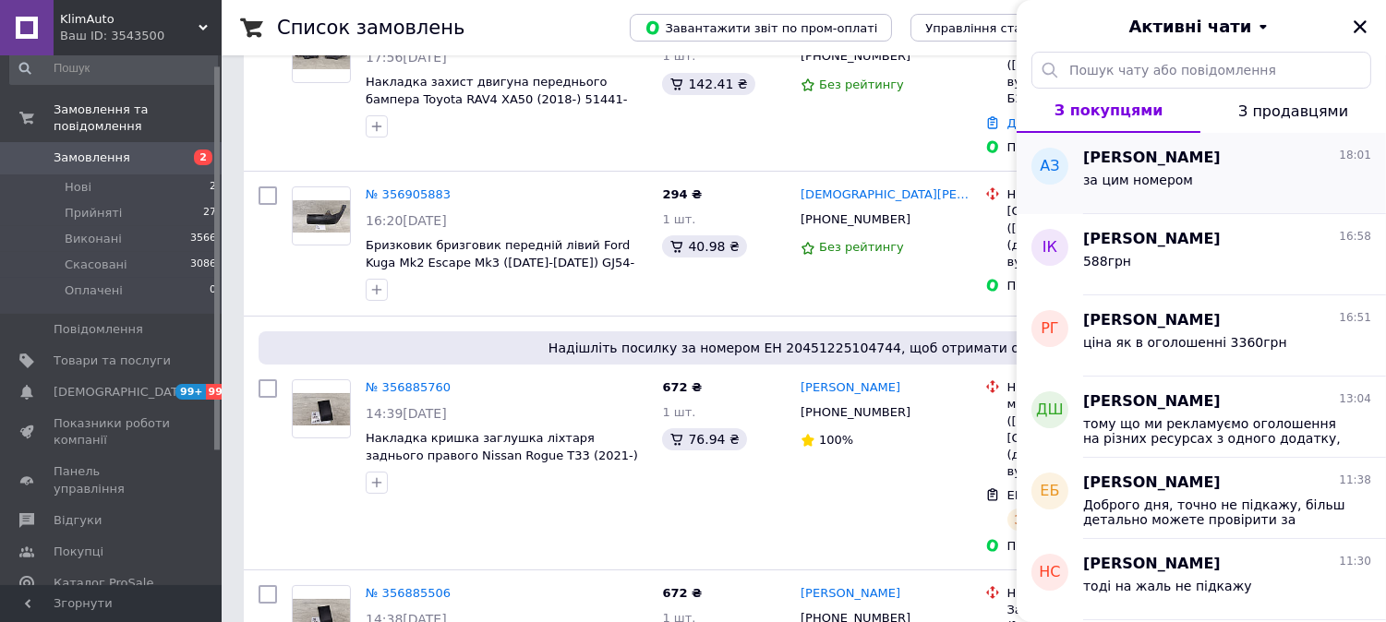
click at [1241, 160] on div "[PERSON_NAME] 18:01" at bounding box center [1227, 158] width 288 height 21
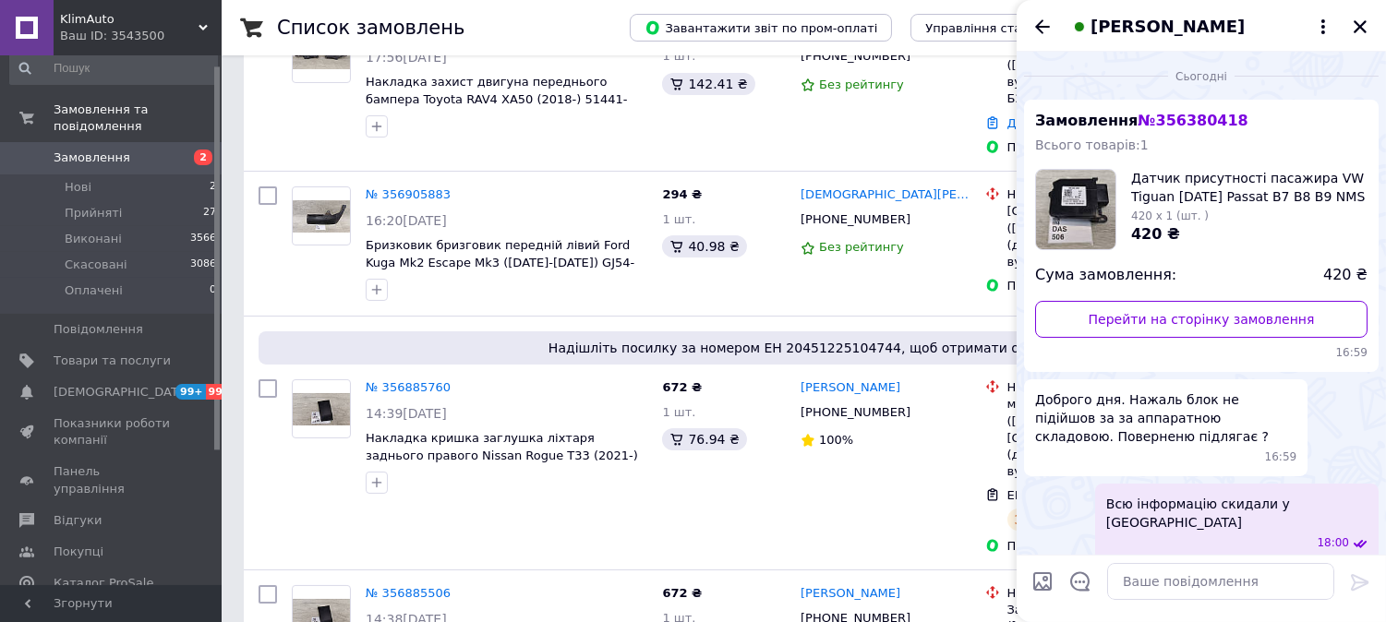
scroll to position [76, 0]
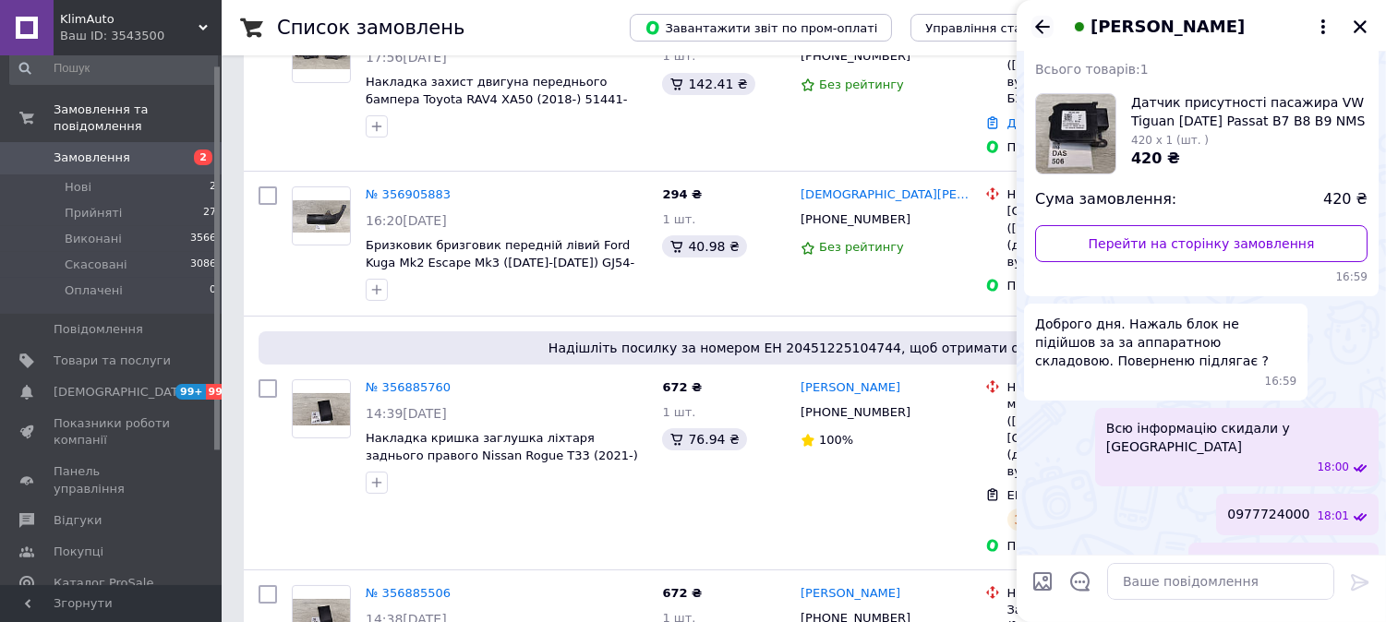
click at [1047, 28] on icon "Назад" at bounding box center [1042, 27] width 22 height 22
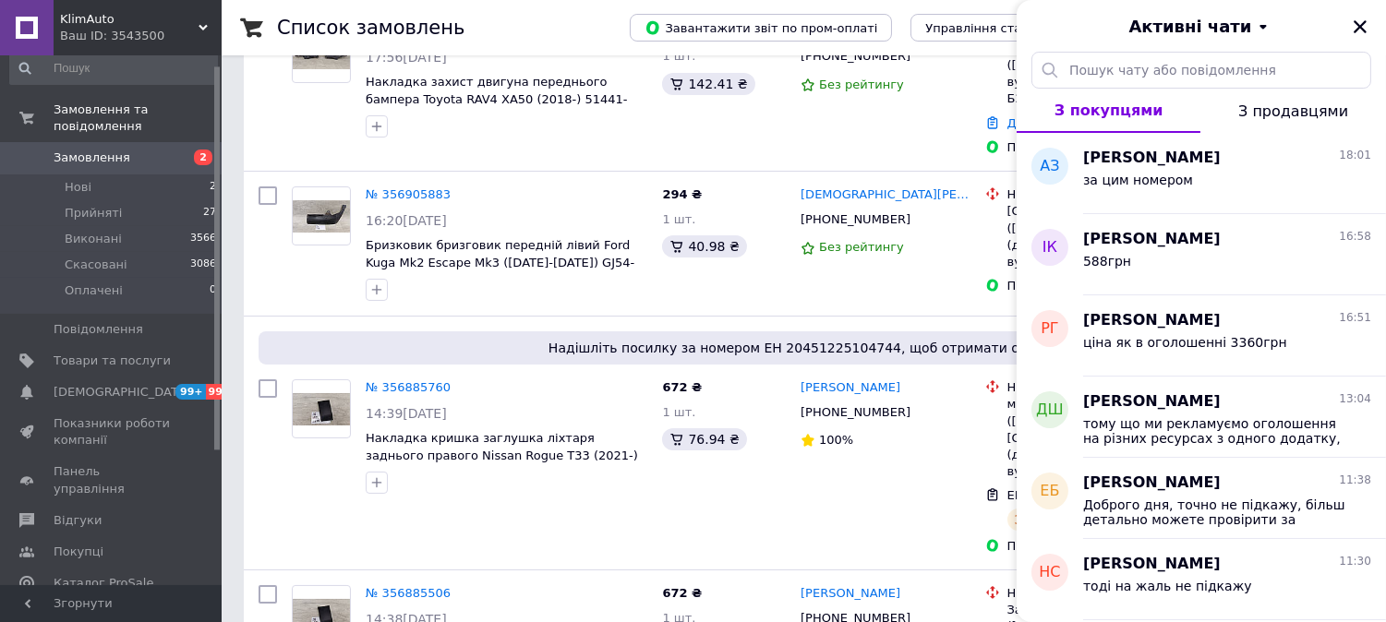
click at [160, 150] on span "Замовлення" at bounding box center [112, 158] width 117 height 17
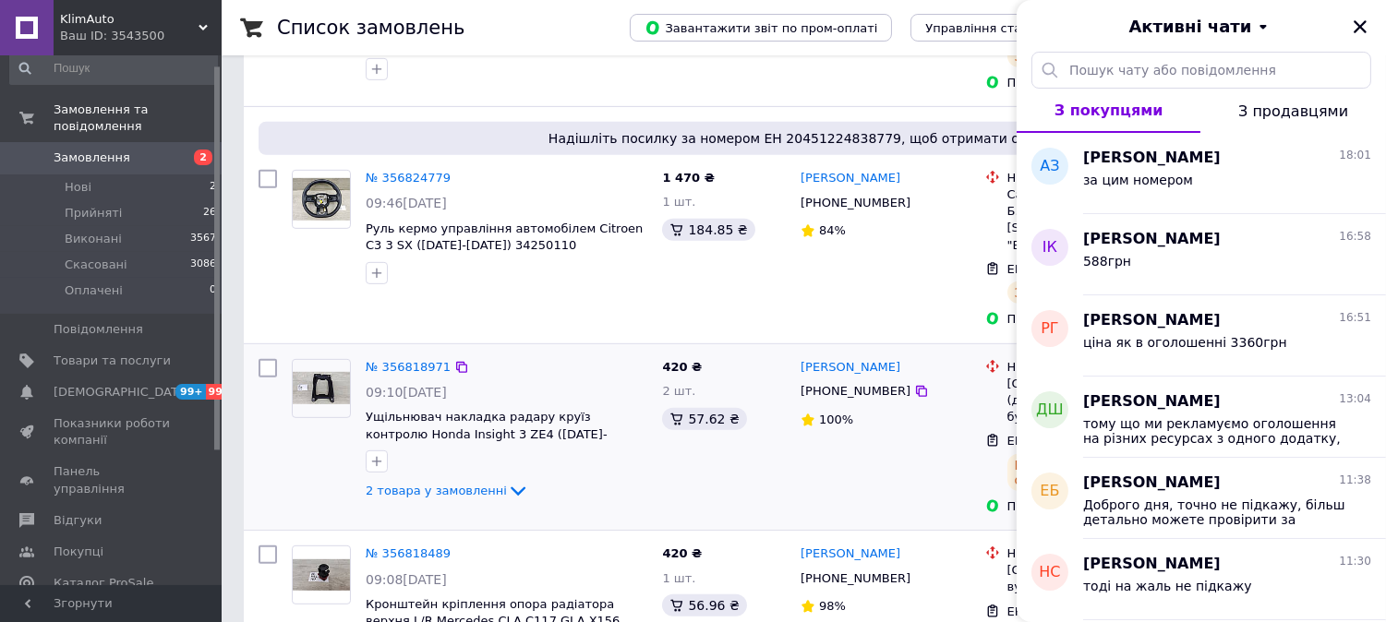
scroll to position [1675, 0]
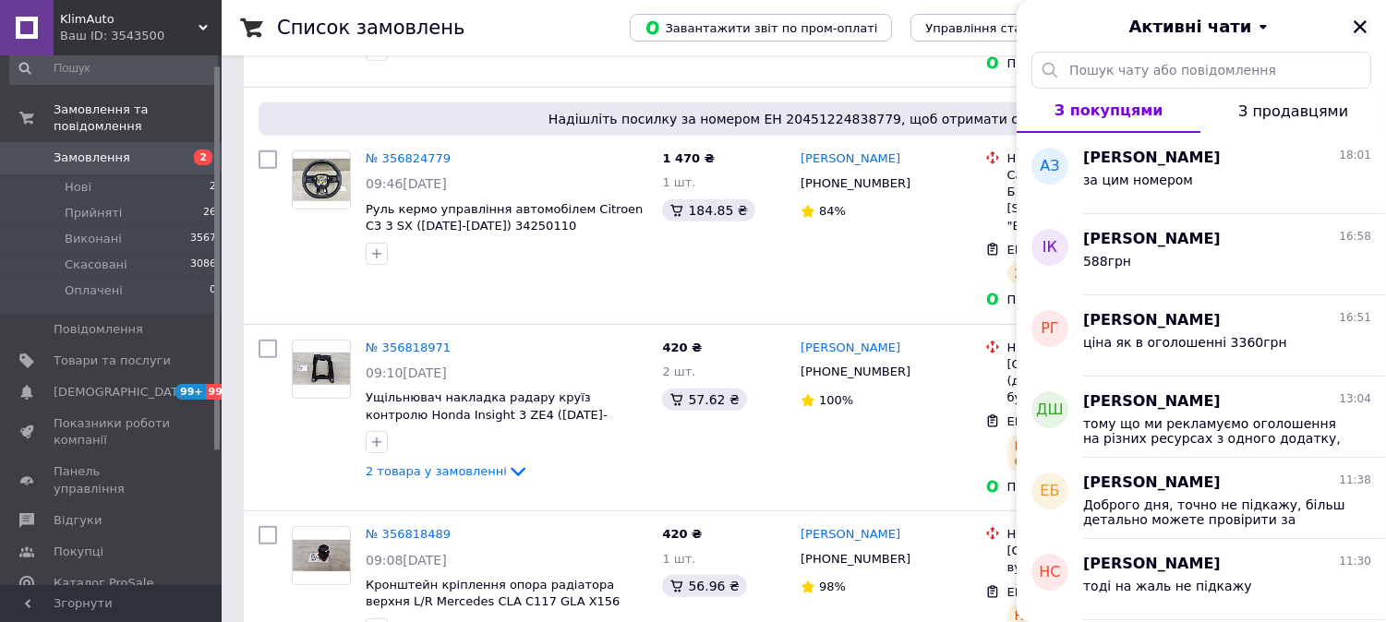
click at [1355, 25] on icon "Закрити" at bounding box center [1360, 26] width 17 height 17
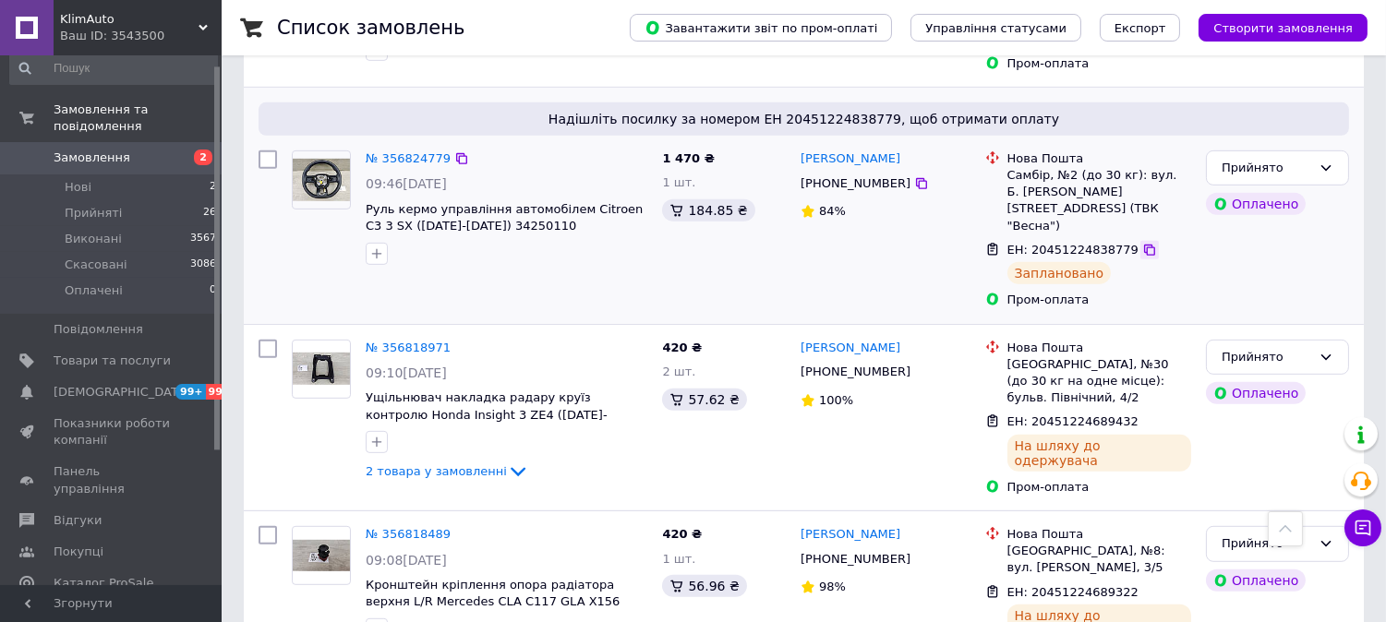
click at [1142, 243] on icon at bounding box center [1149, 250] width 15 height 15
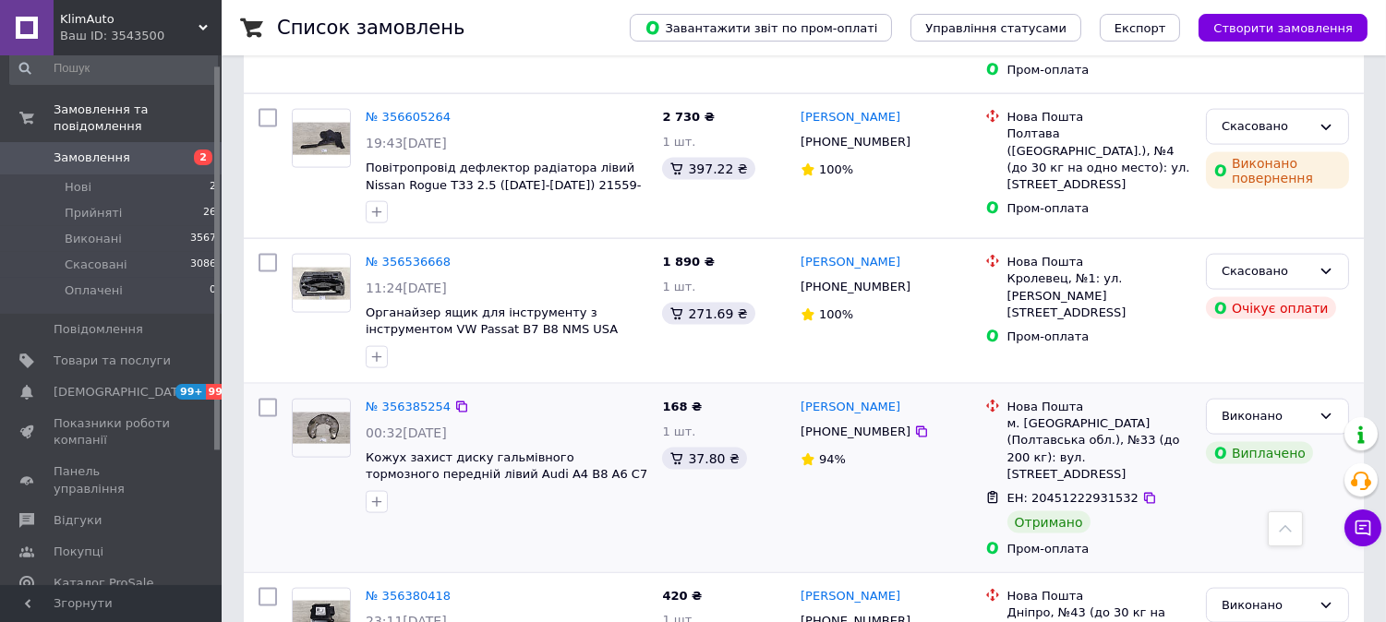
scroll to position [4548, 0]
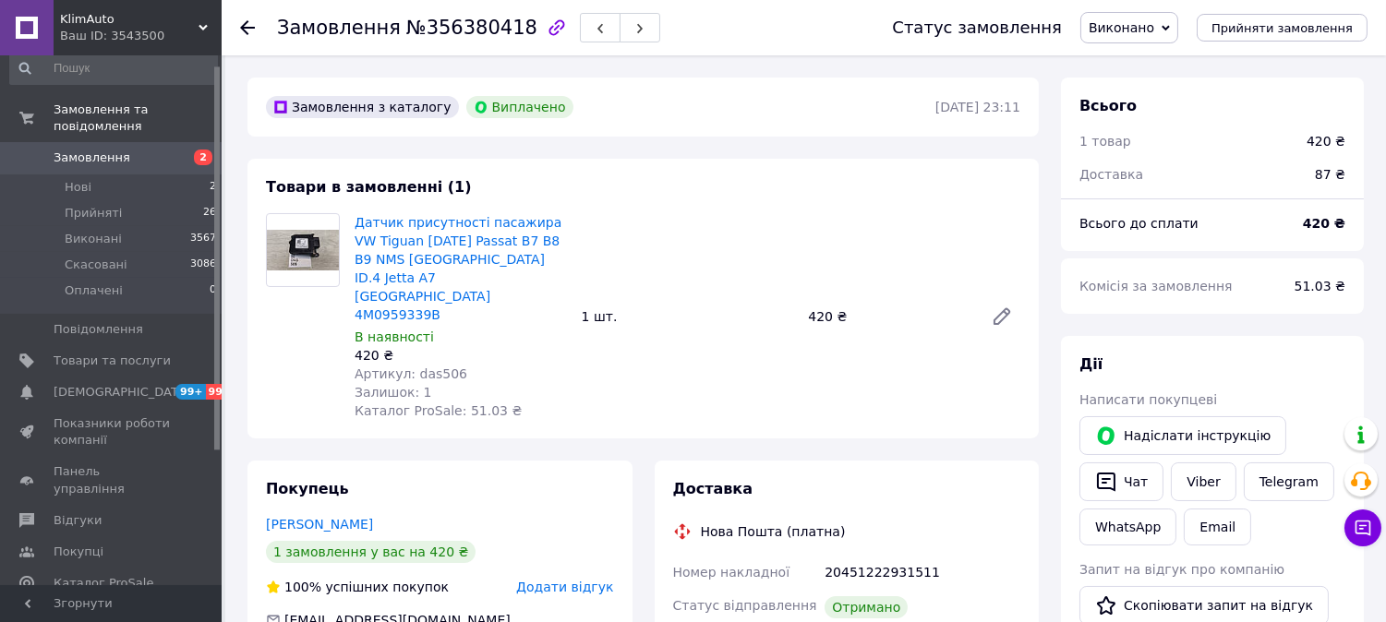
click at [300, 256] on img at bounding box center [303, 250] width 72 height 41
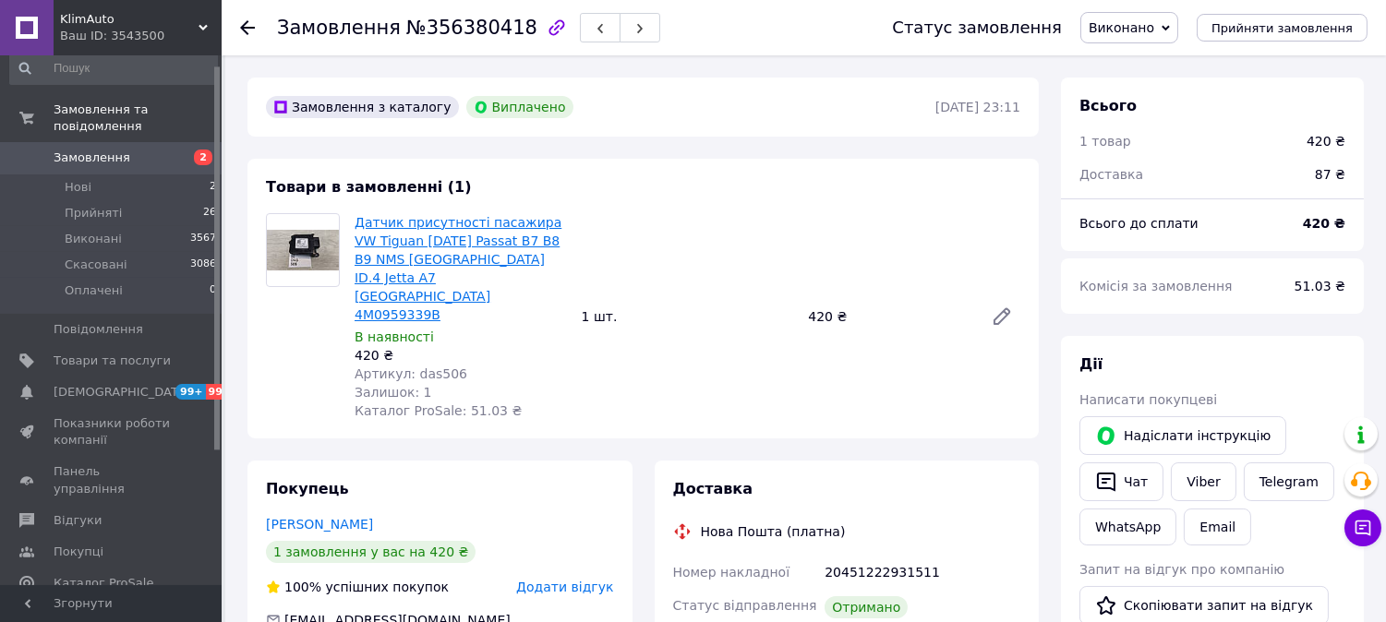
click at [414, 237] on link "Датчик присутності пасажира VW Tiguan [DATE] Passat B7 B8 B9 NMS [GEOGRAPHIC_DA…" at bounding box center [458, 268] width 207 height 107
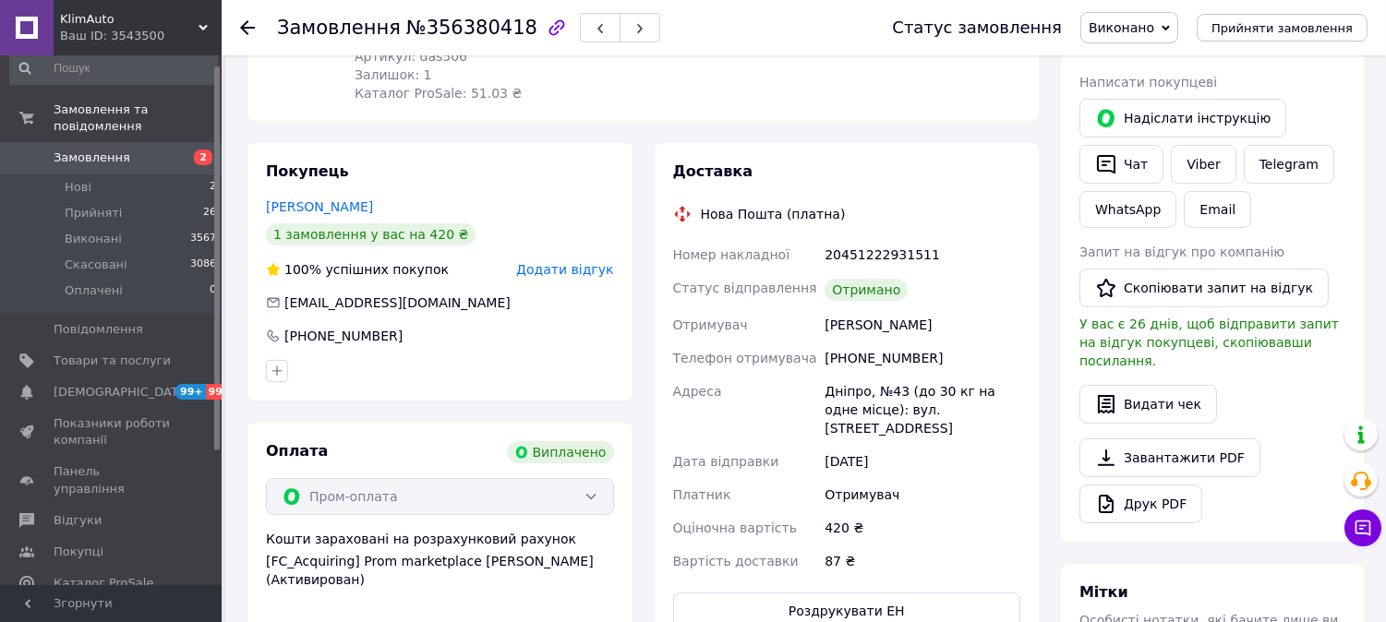
scroll to position [238, 0]
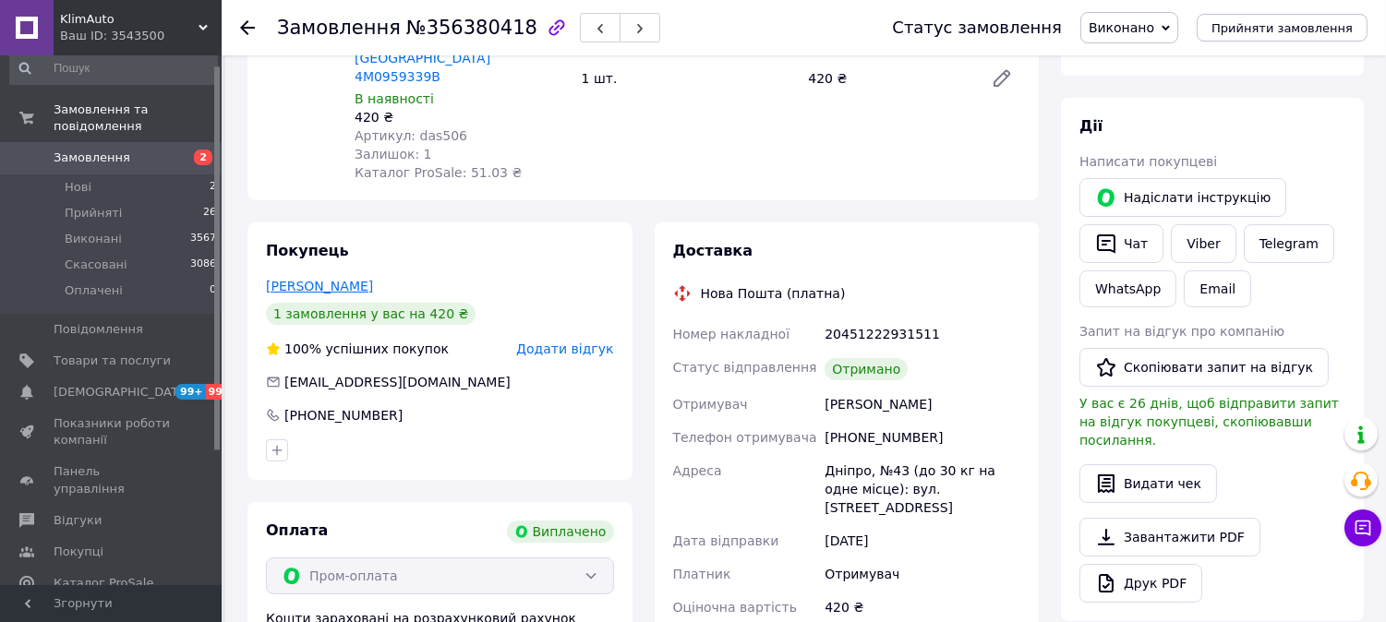
click at [307, 279] on link "[PERSON_NAME]" at bounding box center [319, 286] width 107 height 15
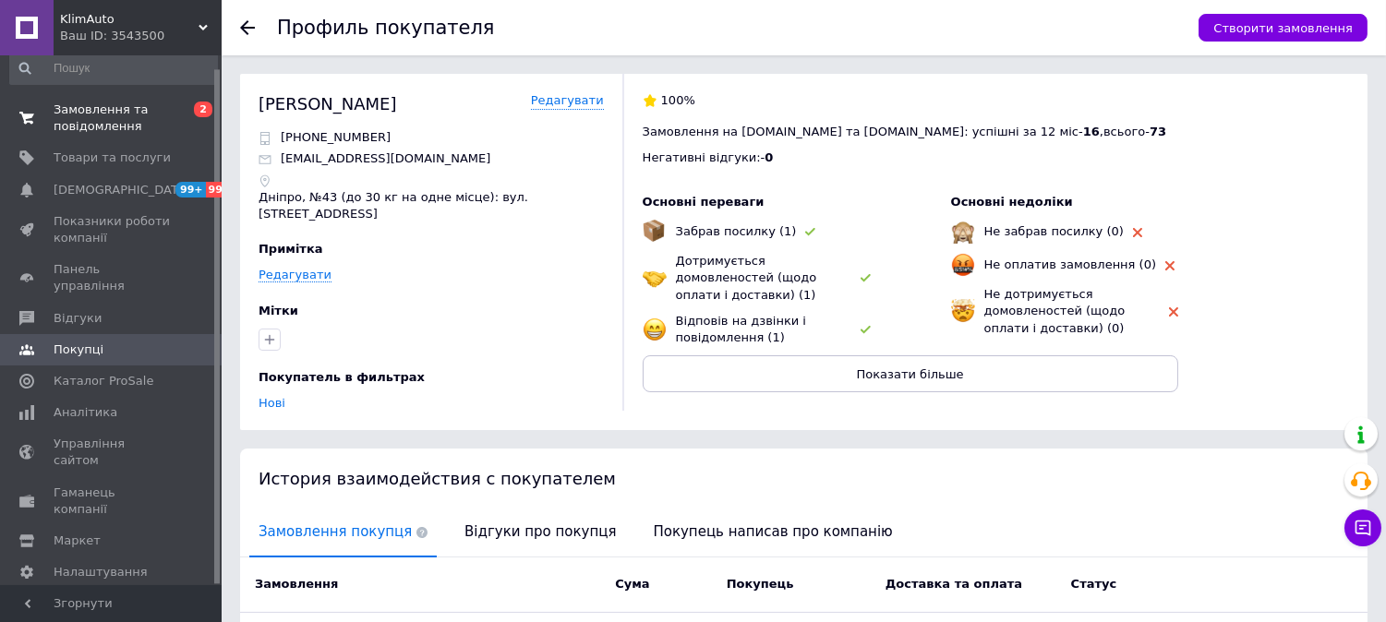
click at [120, 112] on span "Замовлення та повідомлення" at bounding box center [112, 118] width 117 height 33
